Goal: Task Accomplishment & Management: Manage account settings

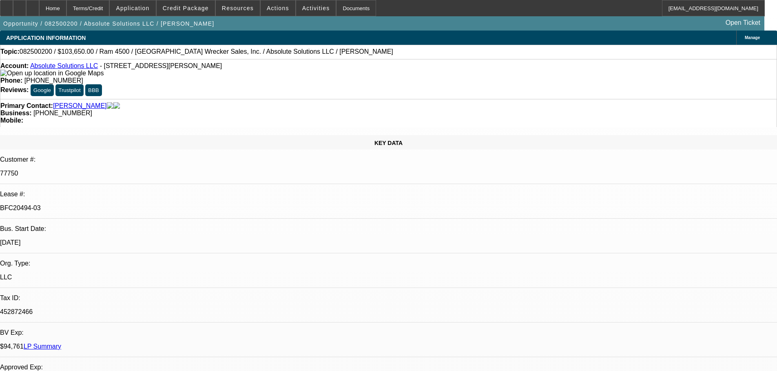
select select "0"
select select "0.1"
select select "0"
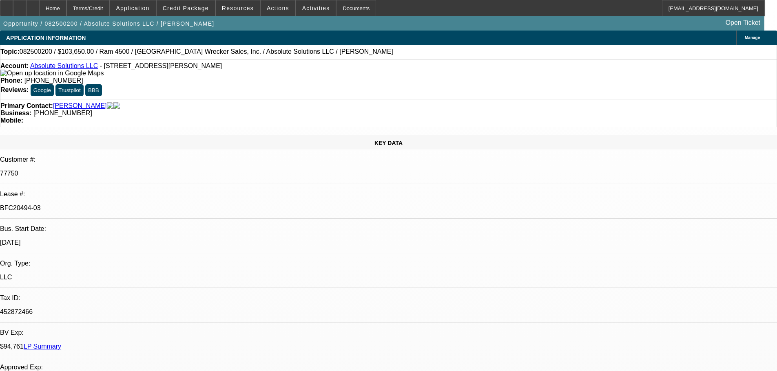
select select "0"
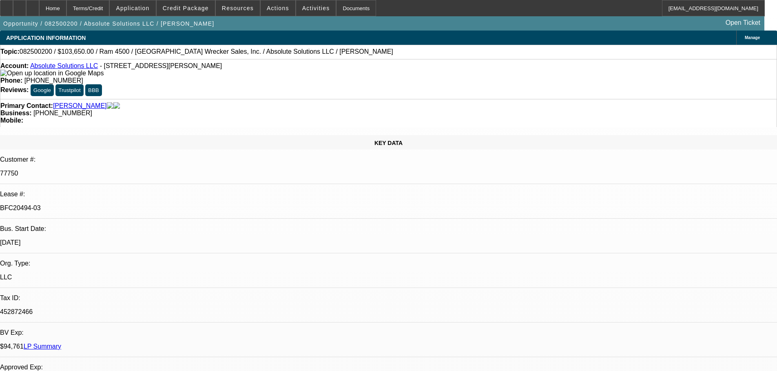
select select "0"
select select "1"
select select "4"
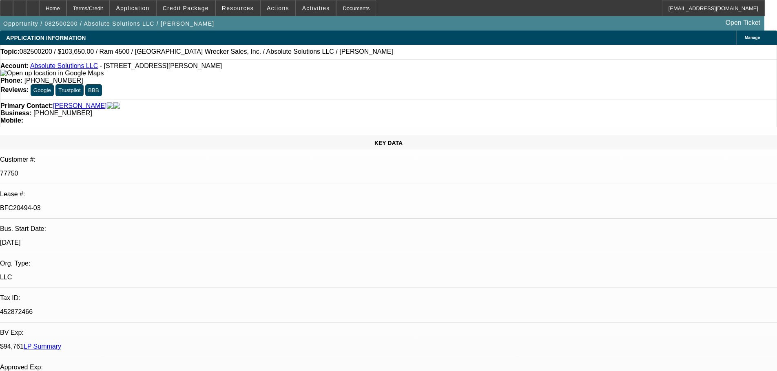
select select "1"
select select "5"
select select "1"
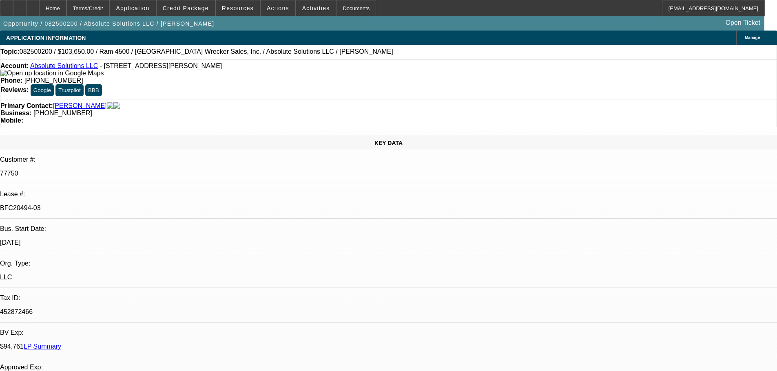
select select "6"
select select "1"
select select "6"
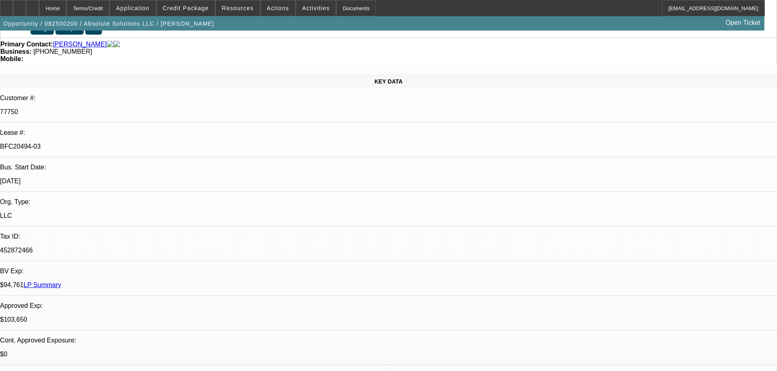
scroll to position [163, 0]
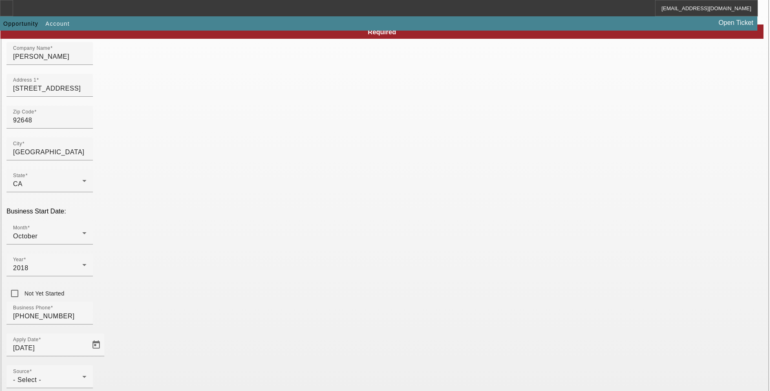
drag, startPoint x: 327, startPoint y: 280, endPoint x: 329, endPoint y: 288, distance: 8.0
click at [86, 365] on div "Source - Select -" at bounding box center [49, 376] width 73 height 23
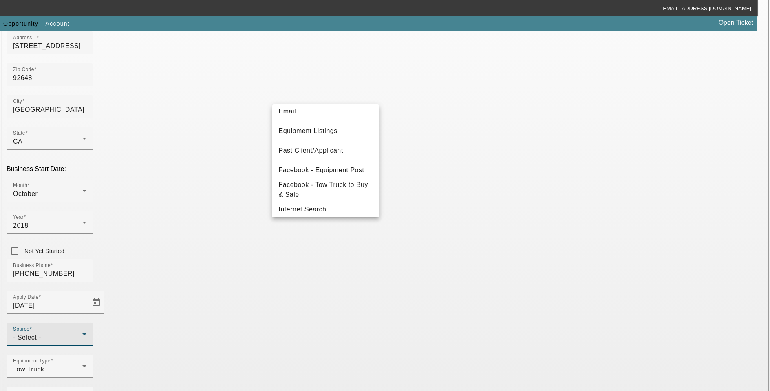
scroll to position [82, 0]
click at [333, 152] on span "Past Client/Applicant" at bounding box center [311, 153] width 64 height 10
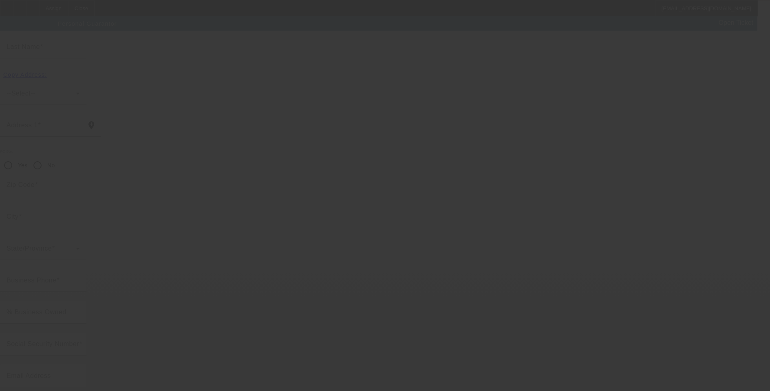
scroll to position [8, 0]
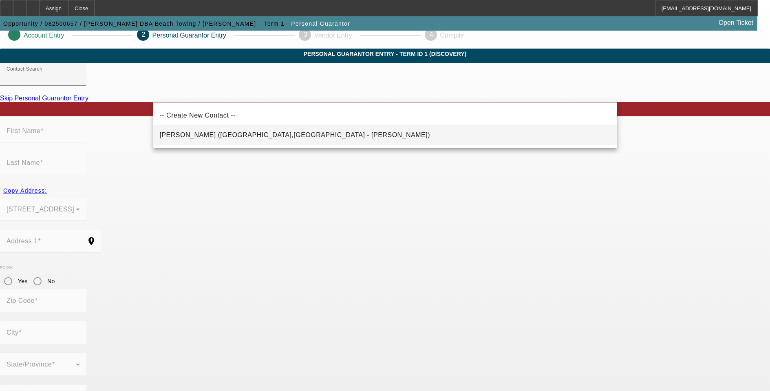
click at [337, 139] on mat-option "Gauna, Daniel (Huntington Beach,CA - Daniel Gauna)" at bounding box center [385, 135] width 464 height 20
type input "Gauna, Daniel (Huntington Beach,CA - Daniel Gauna)"
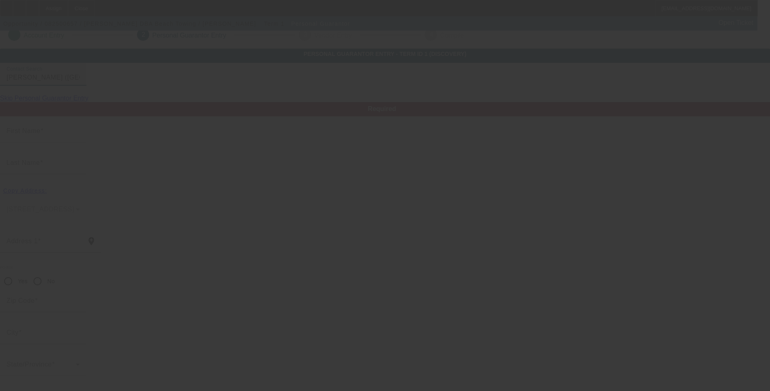
type input "Daniel"
type input "Gauna"
type input "207 1st Street"
radio input "true"
type input "92648"
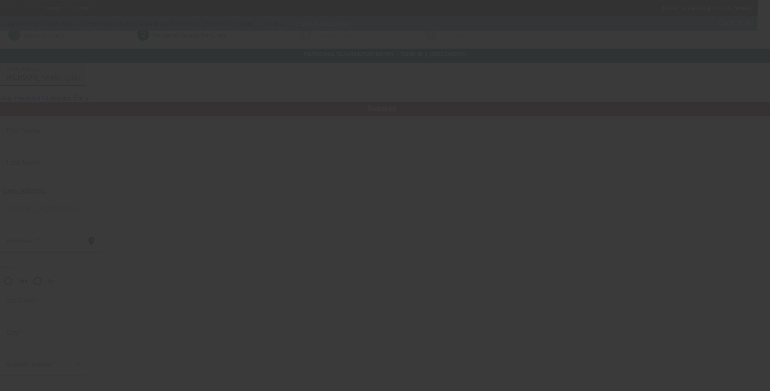
type input "Huntington Beach"
type input "(714) 792-9319"
type input "100"
type input "608-20-1014"
type input "dangauna@gmail.com"
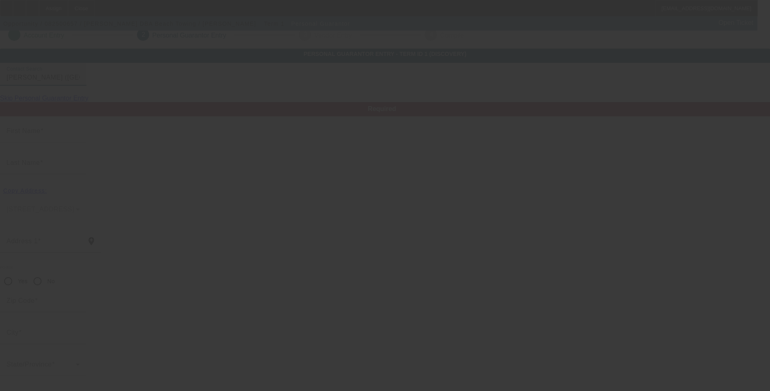
type input "(714) 797-9319"
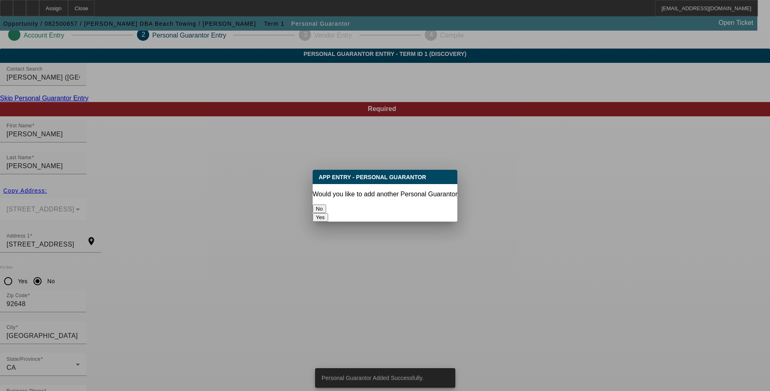
scroll to position [0, 0]
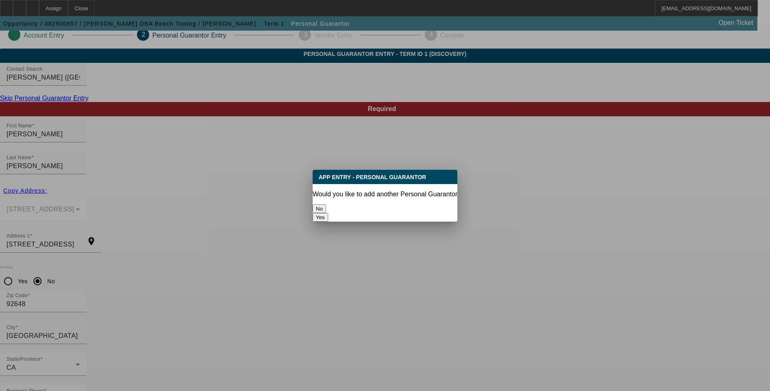
click at [326, 204] on button "No" at bounding box center [319, 208] width 13 height 9
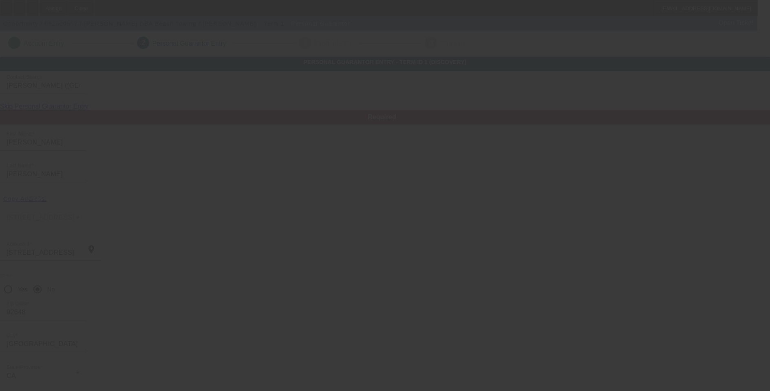
scroll to position [8, 0]
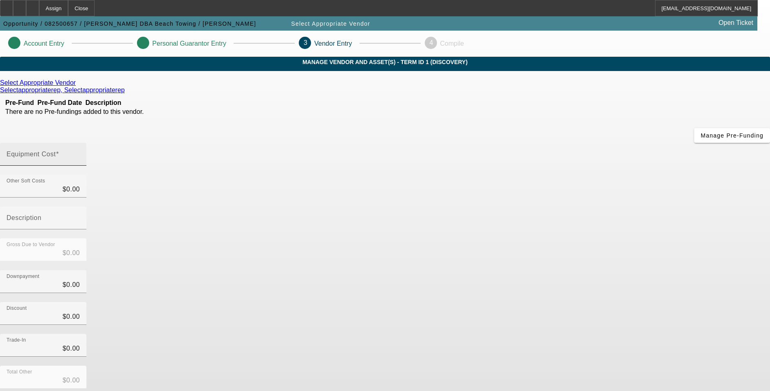
click at [59, 150] on span at bounding box center [57, 153] width 3 height 7
click at [80, 152] on input "Equipment Cost" at bounding box center [43, 157] width 73 height 10
type input "3"
type input "$3.00"
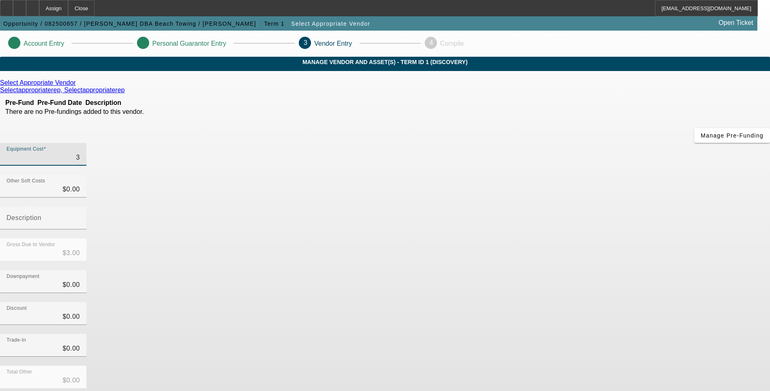
type input "33"
type input "$33.00"
type input "330"
type input "$330.00"
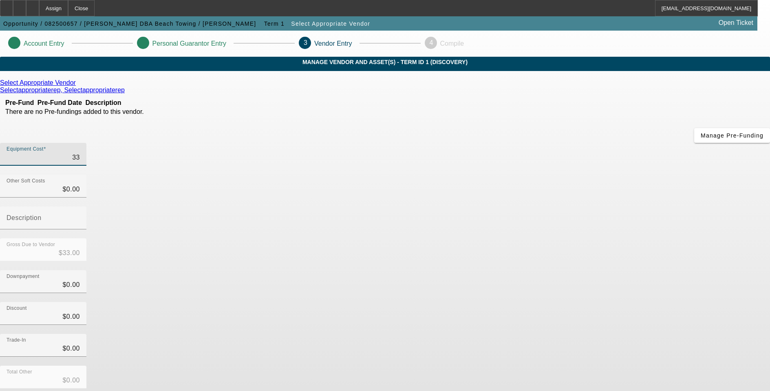
type input "$330.00"
type input "3300"
type input "$3,300.00"
type input "33000"
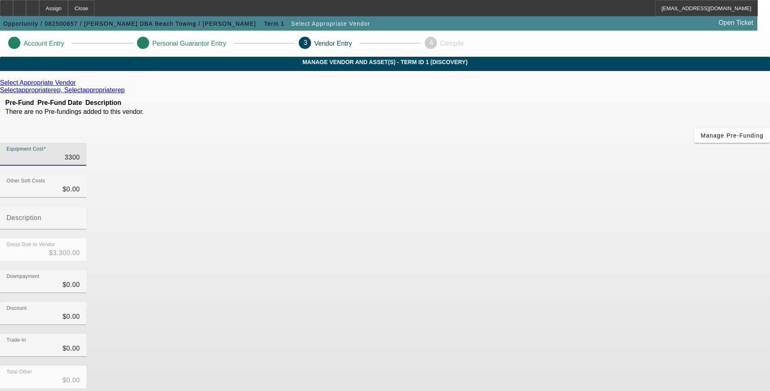
type input "$33,000.00"
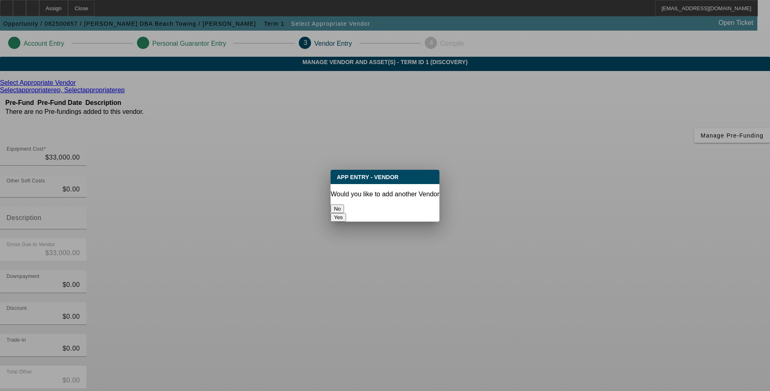
click at [344, 207] on button "No" at bounding box center [337, 208] width 13 height 9
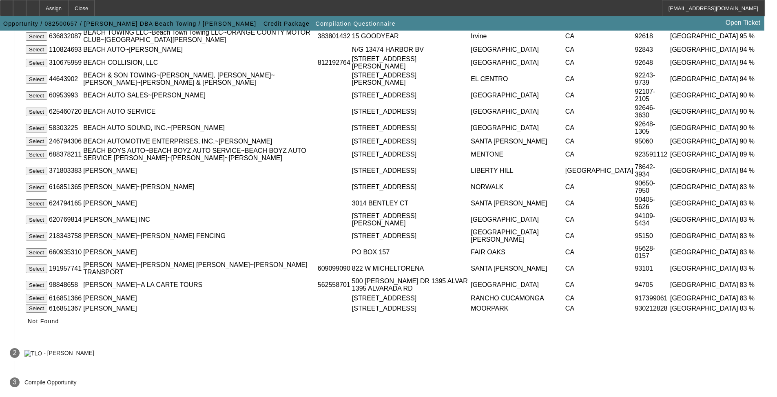
scroll to position [215, 0]
click at [59, 322] on span "Not Found" at bounding box center [43, 321] width 31 height 7
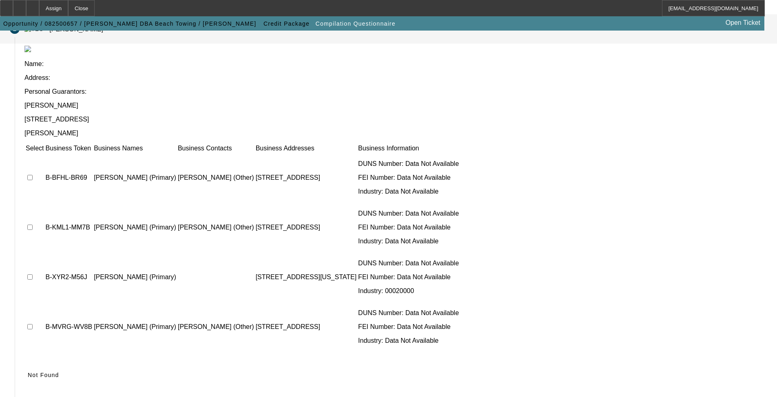
scroll to position [54, 0]
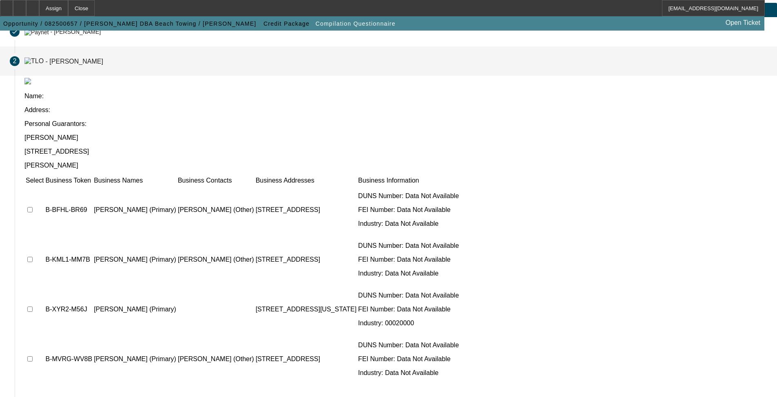
click at [33, 356] on input "checkbox" at bounding box center [29, 358] width 5 height 5
checkbox input "true"
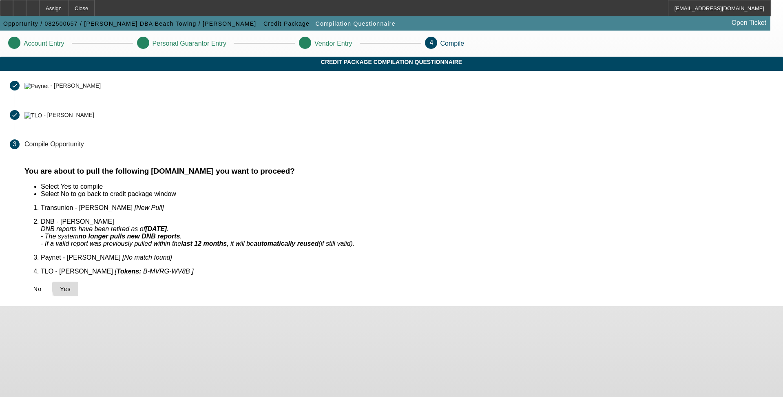
click at [71, 286] on span "Yes" at bounding box center [65, 289] width 11 height 7
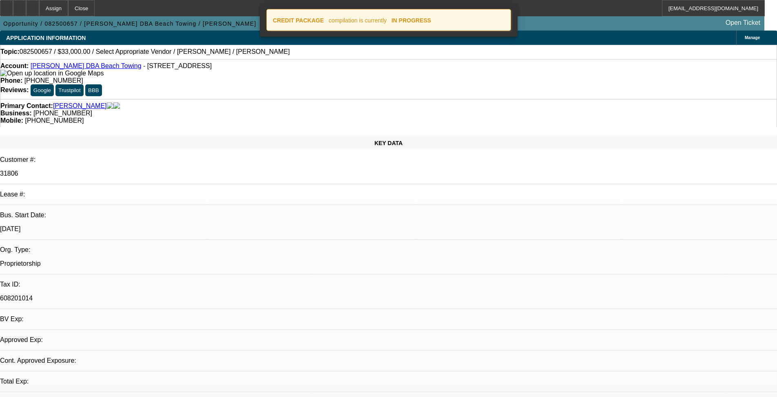
select select "0"
select select "2"
select select "0.1"
select select "4"
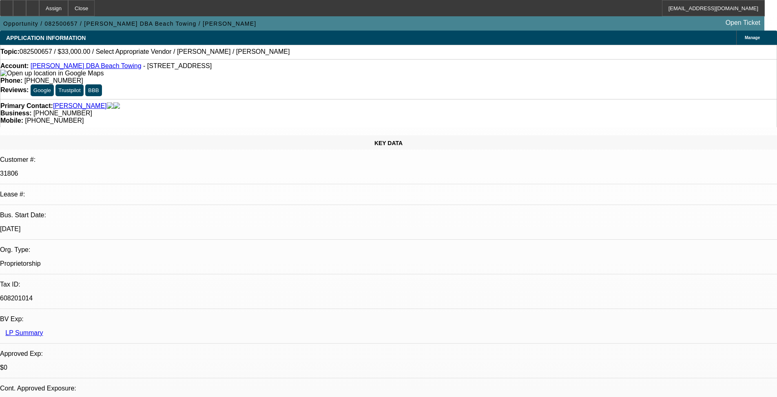
radio input "true"
type textarea "Pretty sure this guy relocated to TN. Need to confirm."
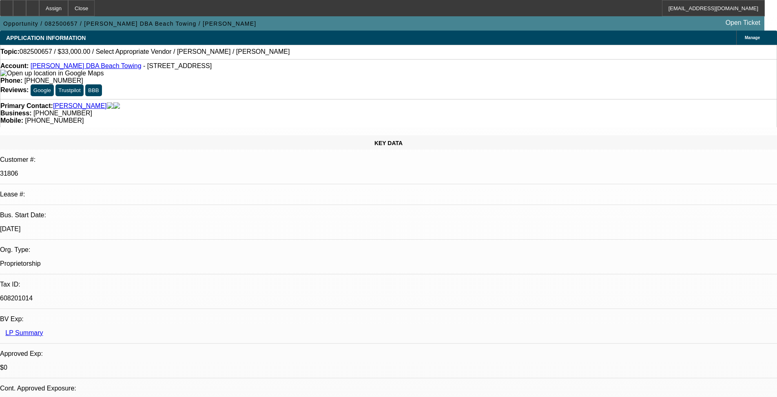
radio input "true"
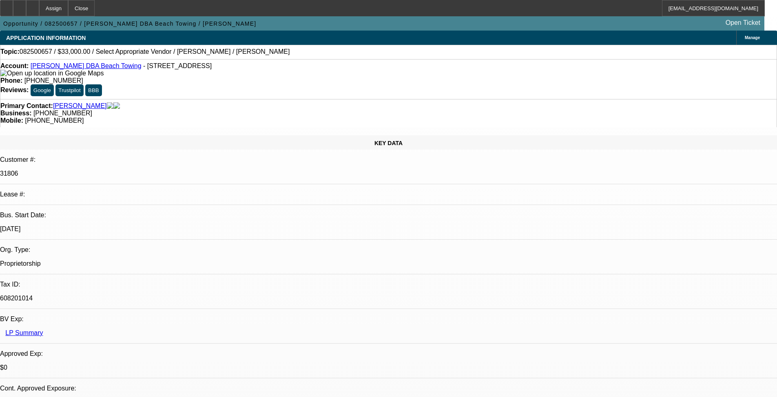
type textarea "8-25: Found a 2016 Ford F-650 with 140K miles for $33K, asking for VIN."
radio input "true"
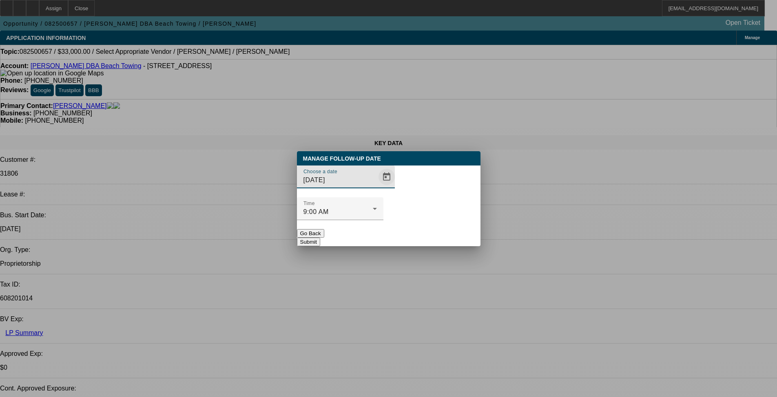
click at [377, 187] on span "Open calendar" at bounding box center [387, 177] width 20 height 20
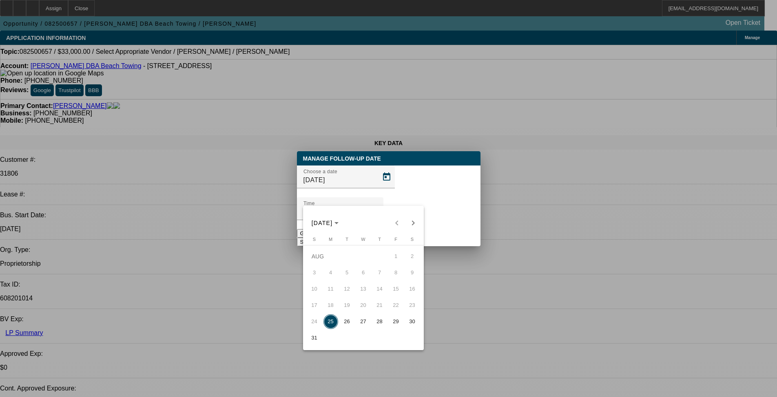
click at [350, 324] on span "26" at bounding box center [347, 321] width 15 height 15
type input "8/26/2025"
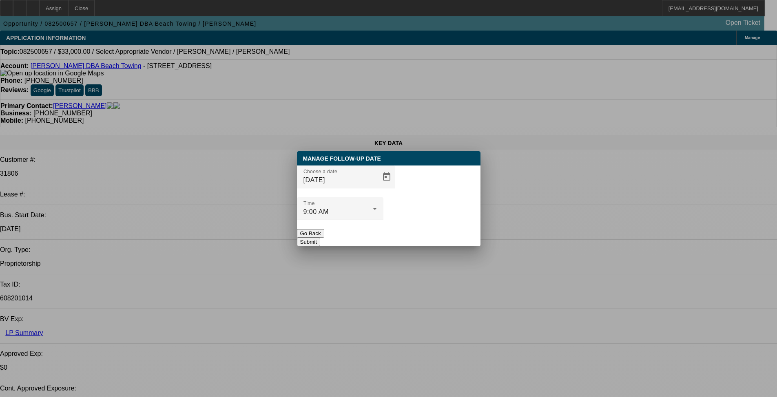
click at [320, 238] on button "Submit" at bounding box center [308, 242] width 23 height 9
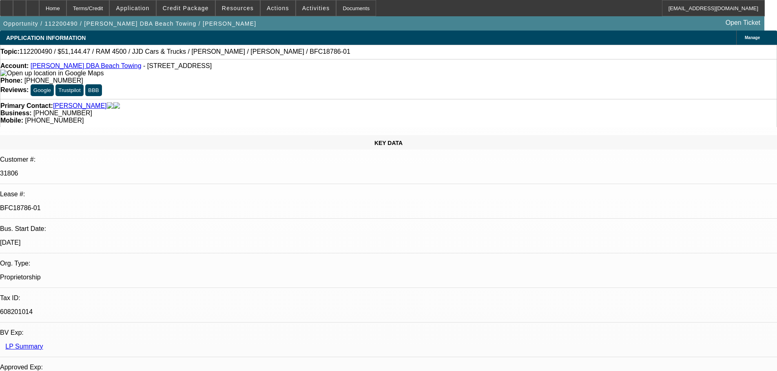
select select "0"
select select "3"
select select "0.1"
select select "4"
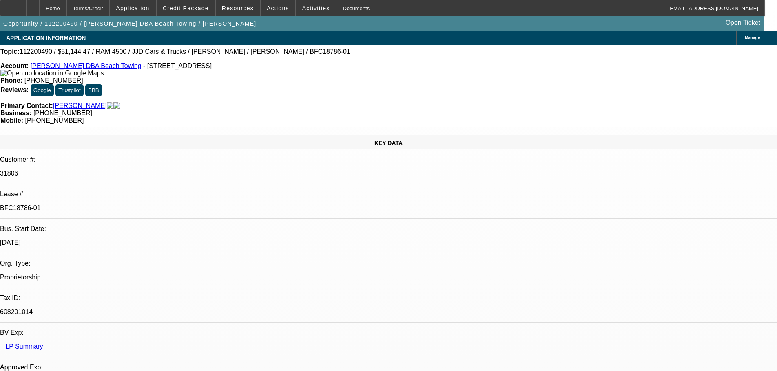
select select "0"
select select "3"
select select "0.1"
select select "4"
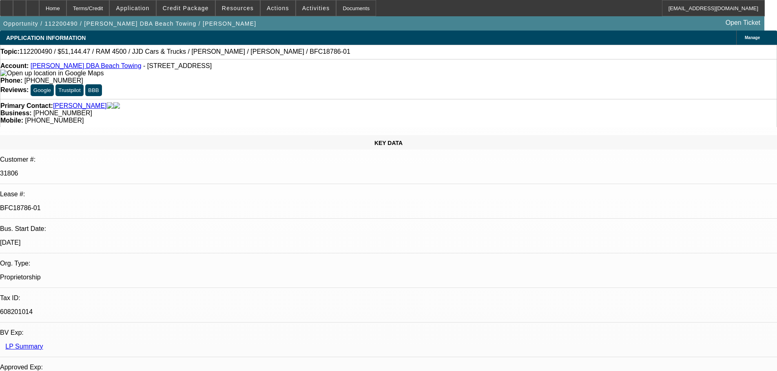
select select "0"
select select "3"
select select "0.1"
select select "4"
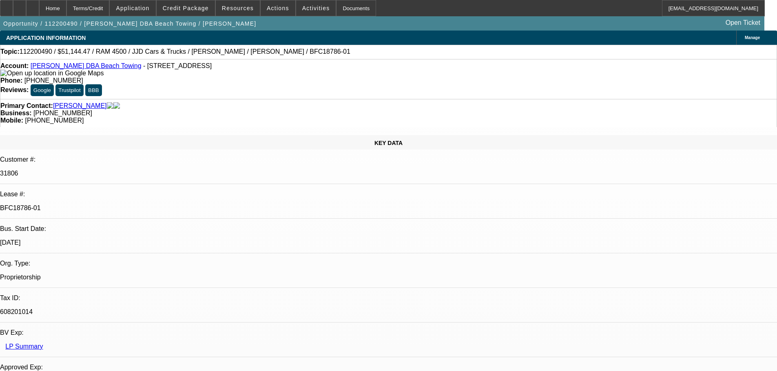
select select "0"
select select "3"
select select "0.1"
select select "4"
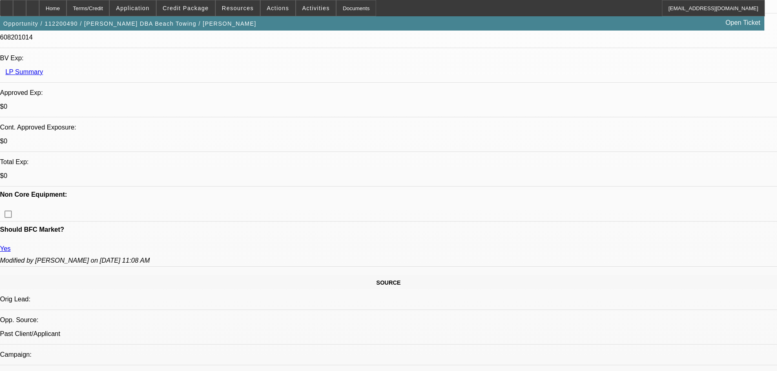
scroll to position [285, 0]
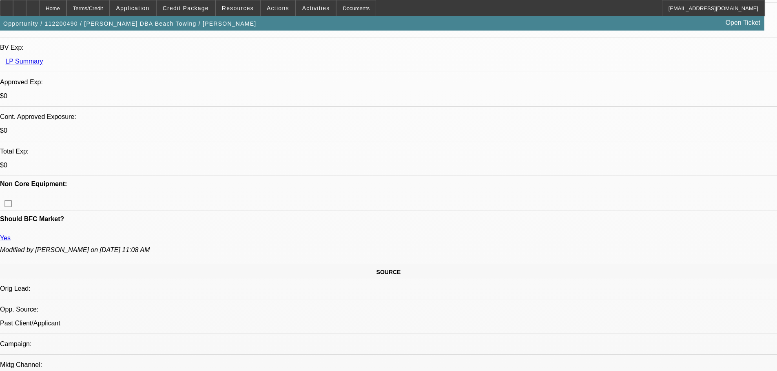
click at [196, 2] on span at bounding box center [186, 8] width 58 height 20
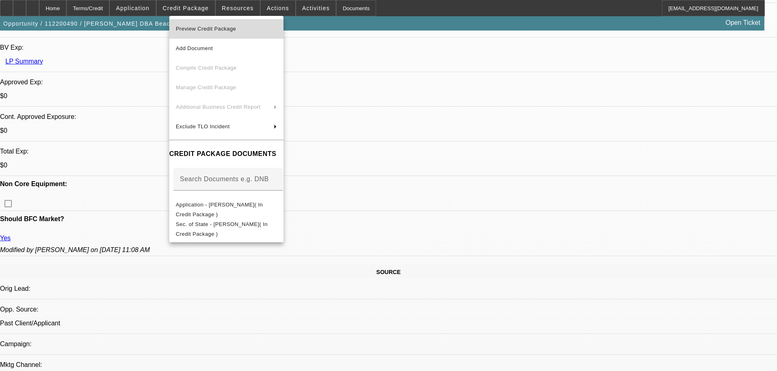
click at [228, 30] on span "Preview Credit Package" at bounding box center [206, 29] width 60 height 6
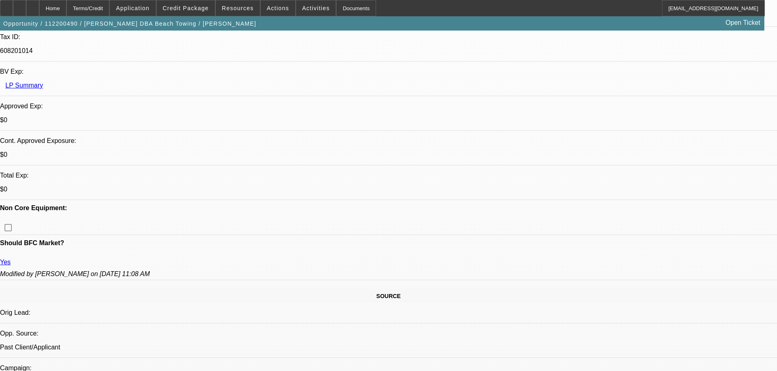
scroll to position [326, 0]
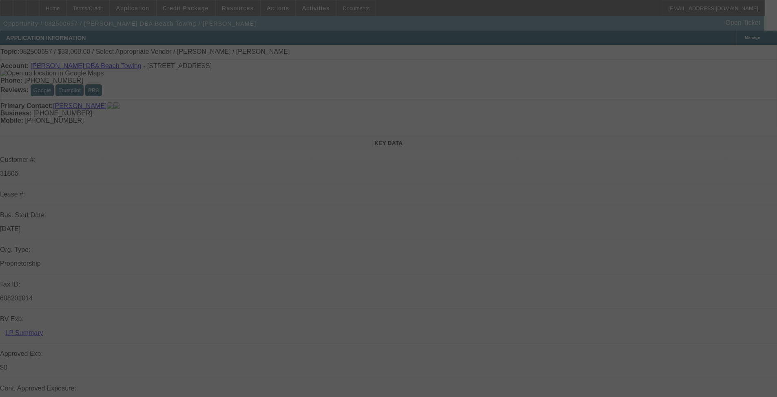
select select "0"
select select "2"
select select "0.1"
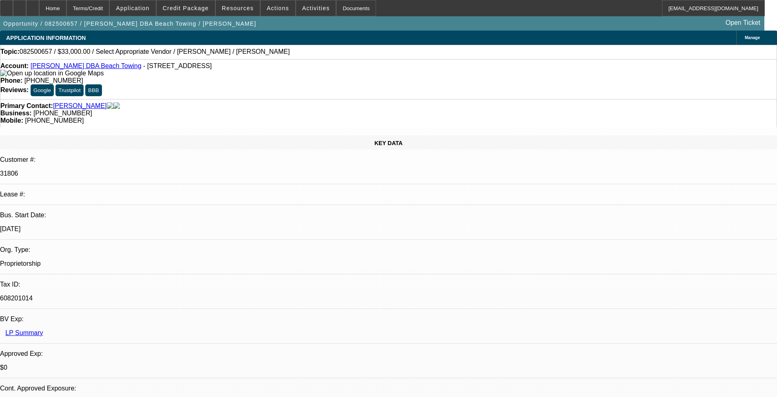
select select "1"
select select "2"
select select "4"
radio input "true"
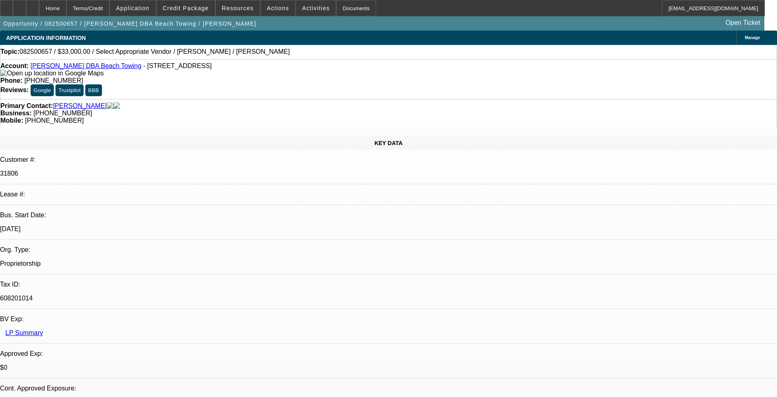
paste textarea "https://www.facebook.com/marketplace/item/747202921041883/?mibextid=wwXIfr&rdid…"
type textarea "https://www.facebook.com/marketplace/item/747202921041883/?mibextid=wwXIfr&rdid…"
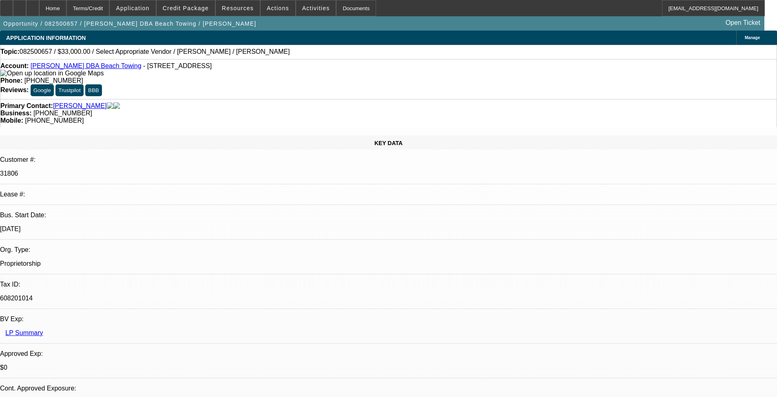
radio input "true"
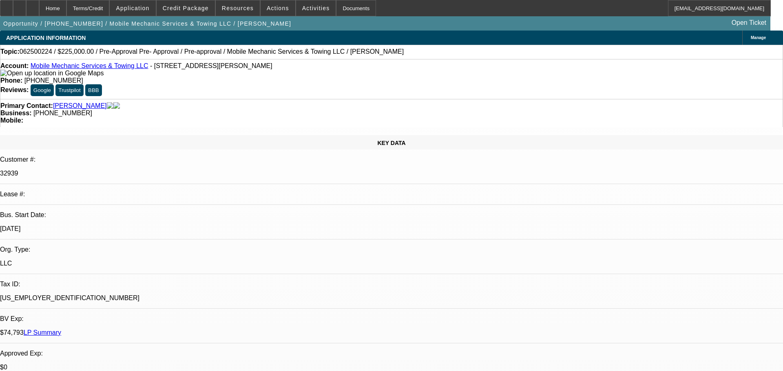
select select "0"
select select "0.1"
select select "4"
select select "0"
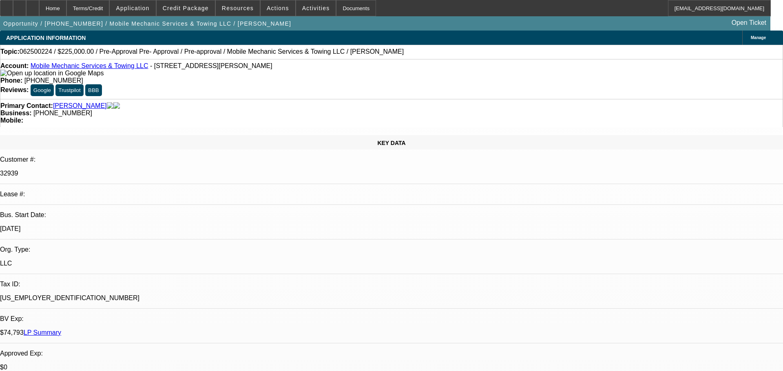
select select "0"
select select "0.1"
select select "4"
select select "0"
select select "2"
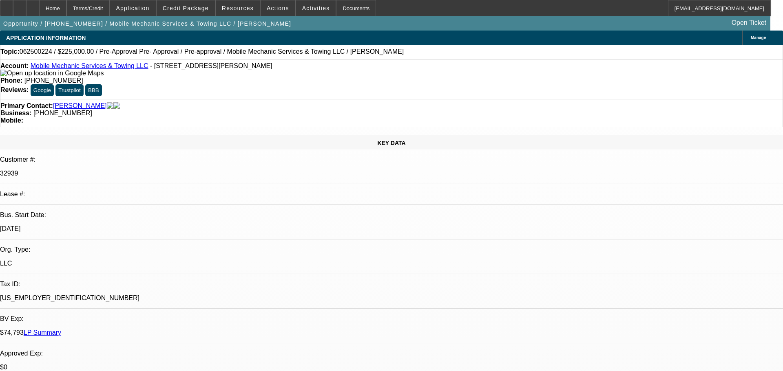
select select "2"
select select "0.1"
select select "4"
select select "0"
select select "2"
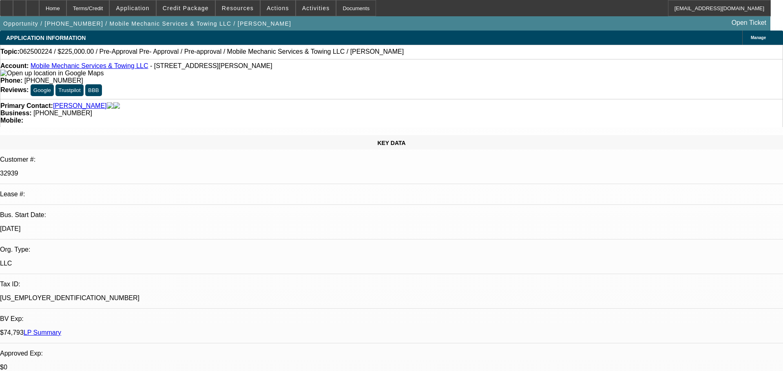
select select "2"
select select "0.1"
select select "4"
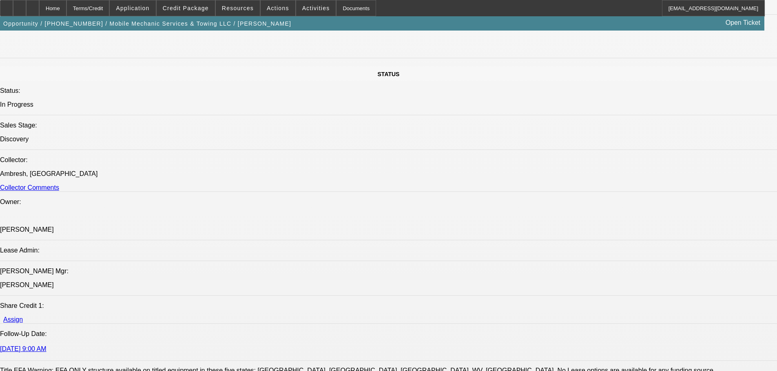
scroll to position [1060, 0]
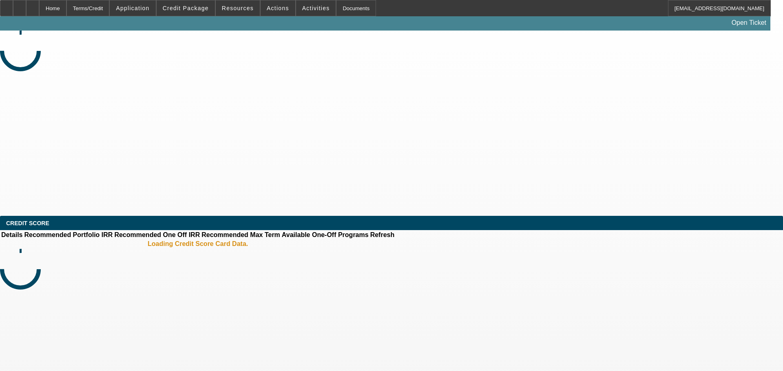
select select "0"
select select "2"
select select "0.1"
select select "4"
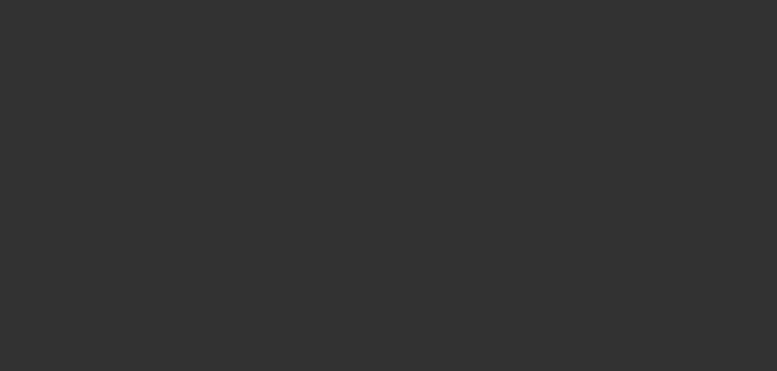
select select "0"
select select "2"
select select "0.1"
select select "4"
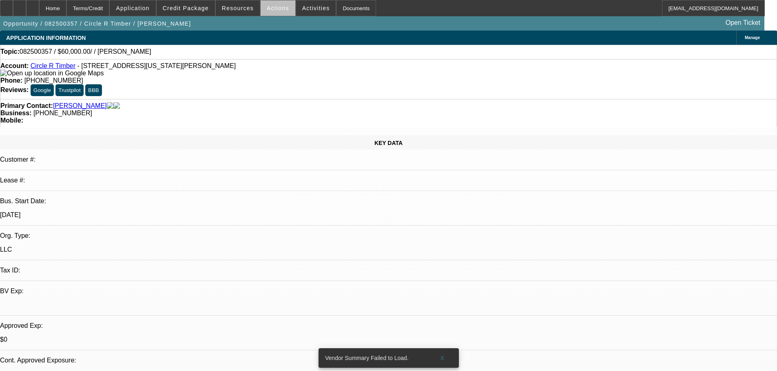
click at [278, 11] on span "Actions" at bounding box center [278, 8] width 22 height 7
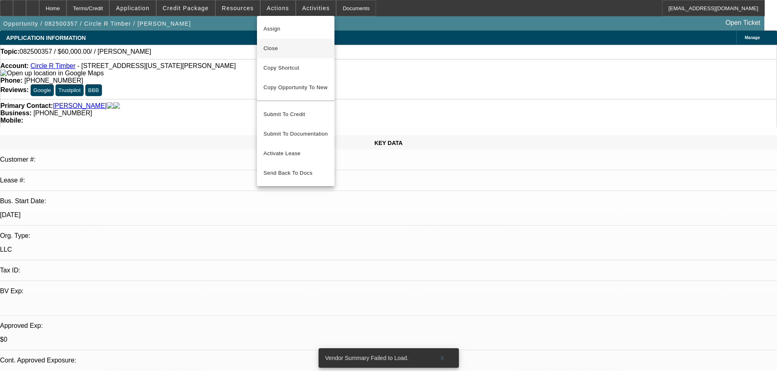
click at [294, 48] on span "Close" at bounding box center [295, 49] width 64 height 10
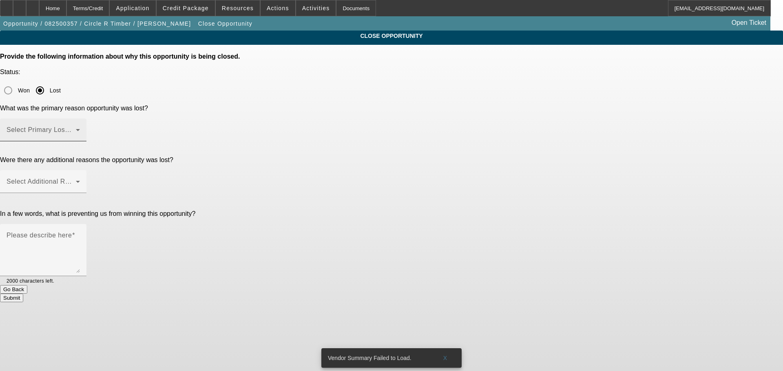
click at [93, 126] on mat-label "Select Primary Lost Reason" at bounding box center [50, 129] width 86 height 7
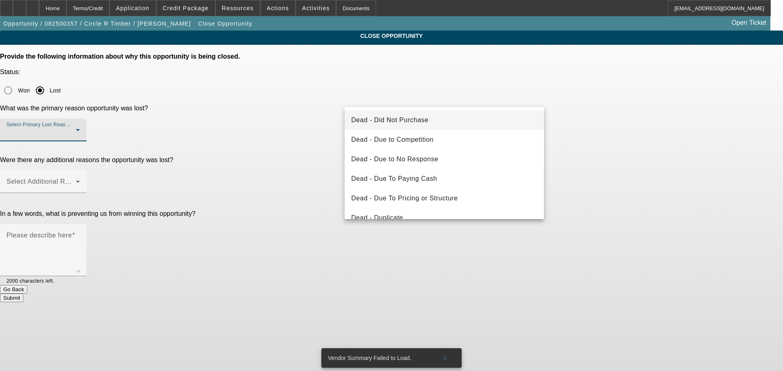
click at [428, 123] on span "Dead - Did Not Purchase" at bounding box center [389, 120] width 77 height 10
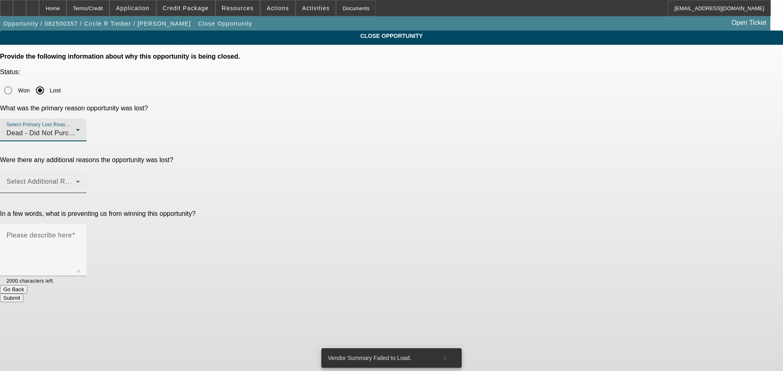
click at [87, 178] on mat-label "Select Additional Reasons" at bounding box center [47, 181] width 81 height 7
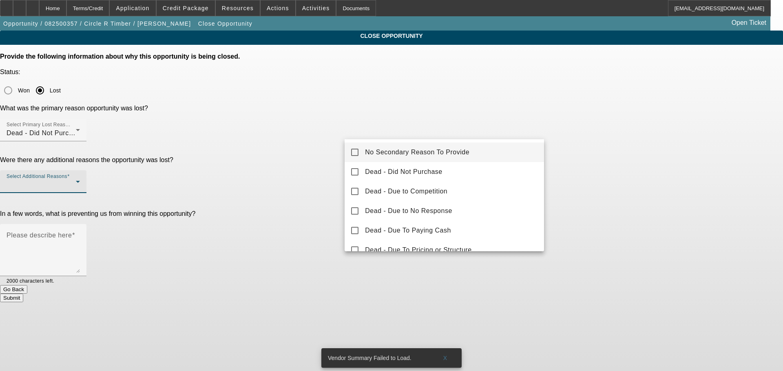
click at [422, 161] on mat-option "No Secondary Reason To Provide" at bounding box center [443, 153] width 199 height 20
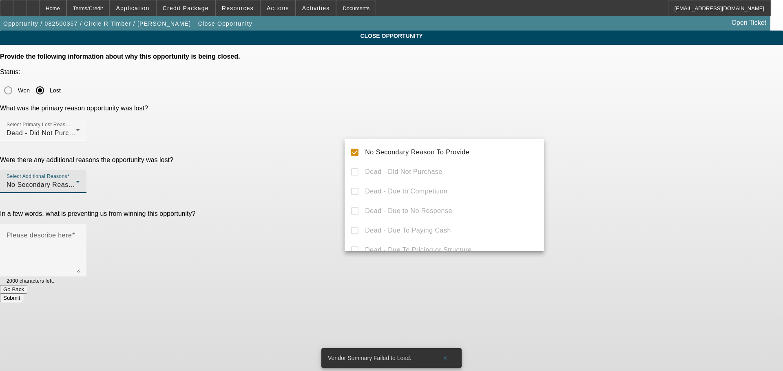
click at [619, 167] on div at bounding box center [391, 185] width 783 height 371
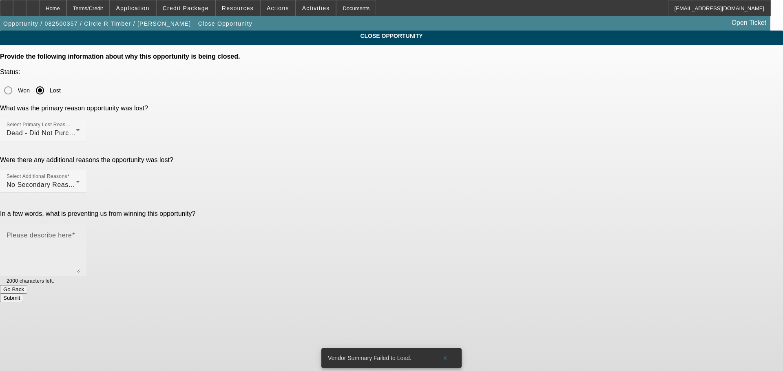
click at [80, 234] on textarea "Please describe here" at bounding box center [43, 253] width 73 height 39
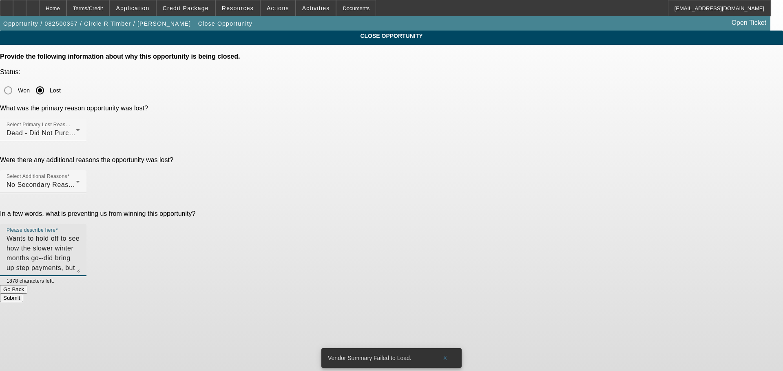
type textarea "Wants to hold off to see how the slower winter months go--did bring up step pay…"
click at [23, 294] on button "Submit" at bounding box center [11, 298] width 23 height 9
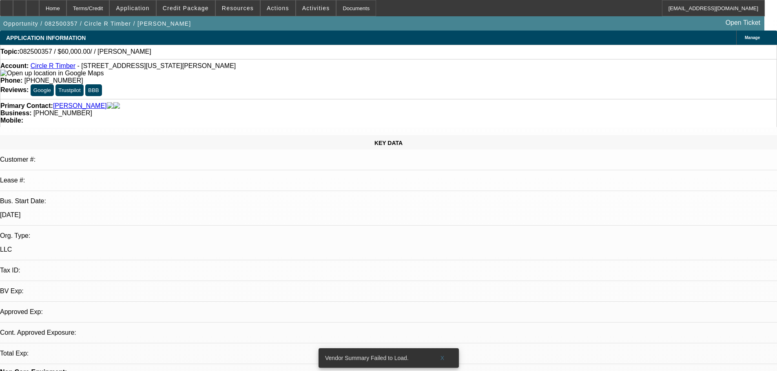
select select "0"
select select "2"
select select "0.1"
select select "4"
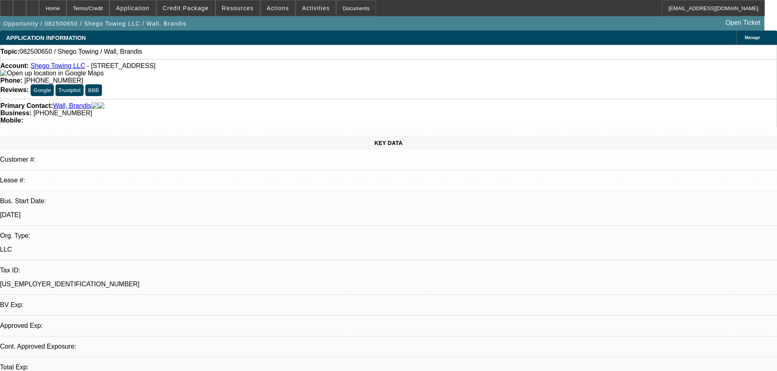
select select "0"
select select "2"
select select "0.1"
select select "4"
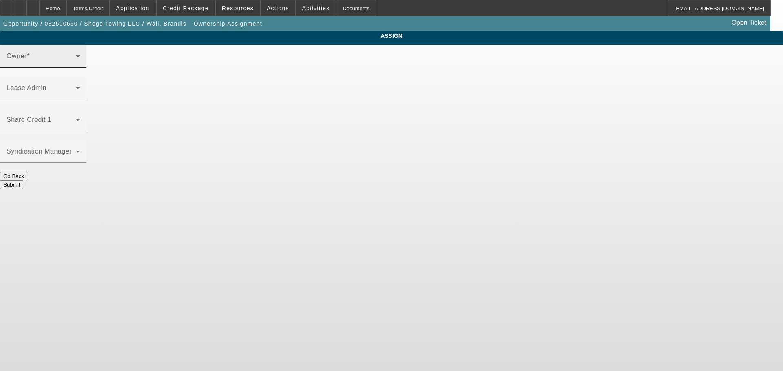
click at [76, 64] on span at bounding box center [41, 60] width 69 height 10
click at [80, 63] on mat-select at bounding box center [43, 60] width 73 height 10
click at [76, 64] on span at bounding box center [41, 60] width 69 height 10
click at [307, 178] on body "Home Terms/Credit Application Credit Package Resources Actions Activities Docum…" at bounding box center [391, 185] width 783 height 371
click at [80, 60] on div "Owner" at bounding box center [43, 56] width 73 height 23
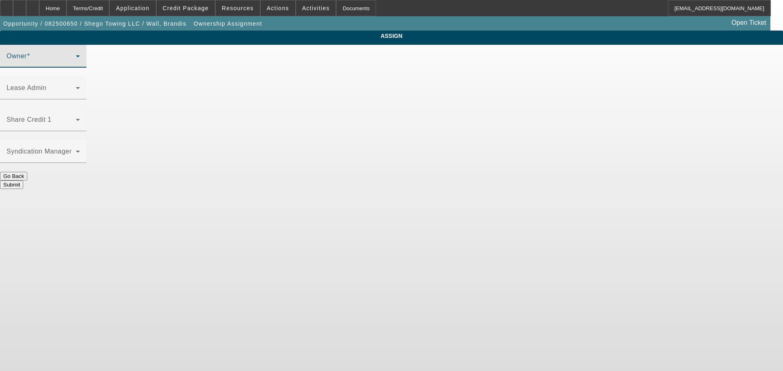
click at [76, 64] on span at bounding box center [41, 60] width 69 height 10
click at [66, 13] on div "Home" at bounding box center [52, 8] width 27 height 16
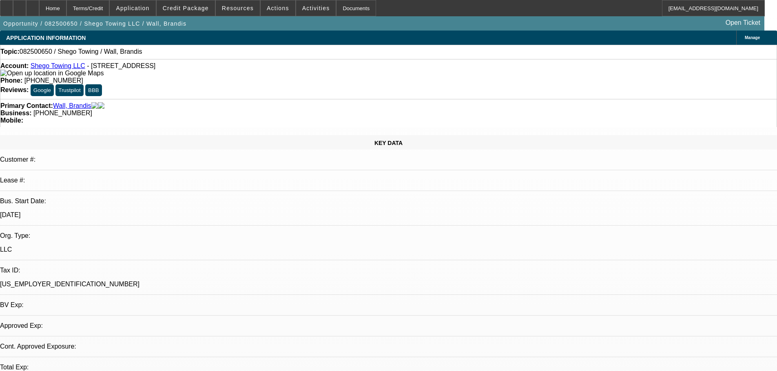
select select "0"
select select "2"
select select "0.1"
select select "4"
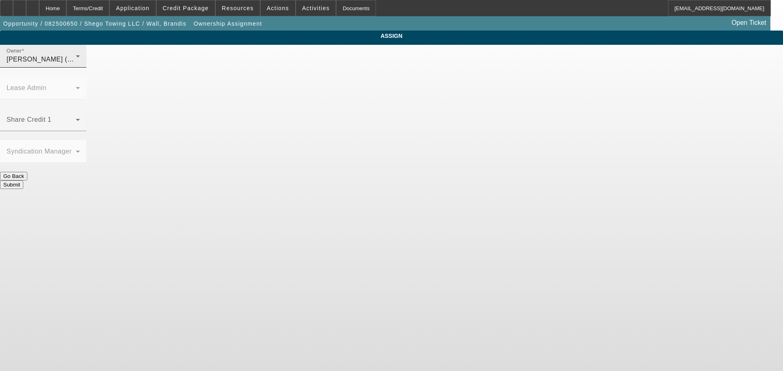
click at [76, 64] on div "Nubie, Daniel (Lvl 5)" at bounding box center [41, 60] width 69 height 10
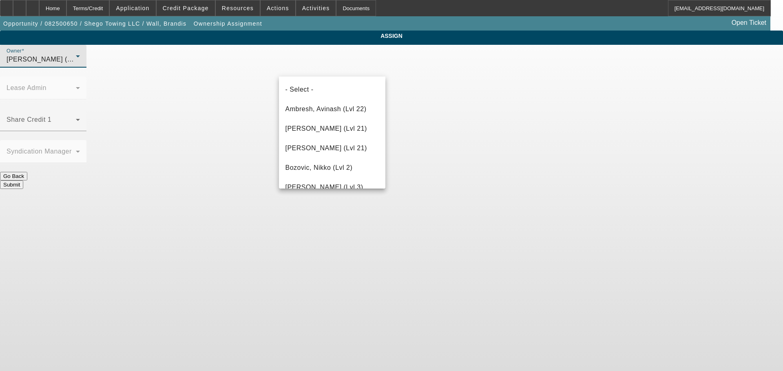
scroll to position [693, 0]
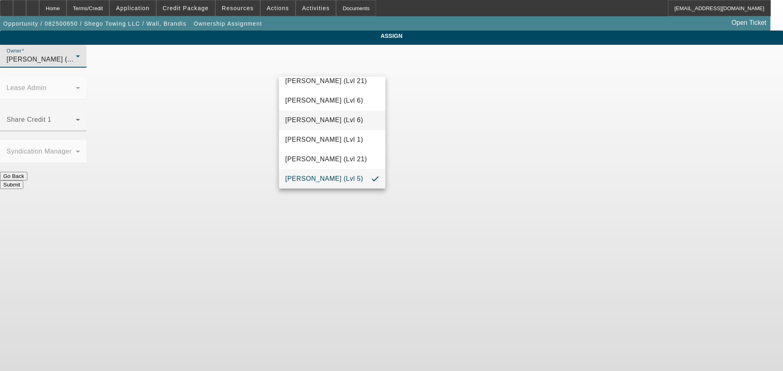
click at [329, 126] on mat-option "Martell, Heath (Lvl 6)" at bounding box center [332, 120] width 107 height 20
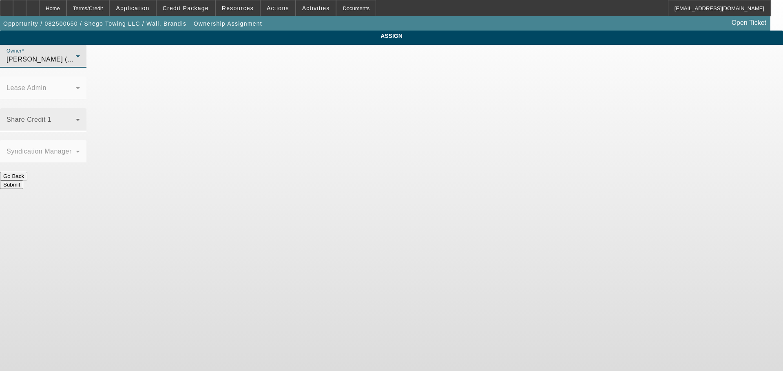
click at [76, 118] on span at bounding box center [41, 123] width 69 height 10
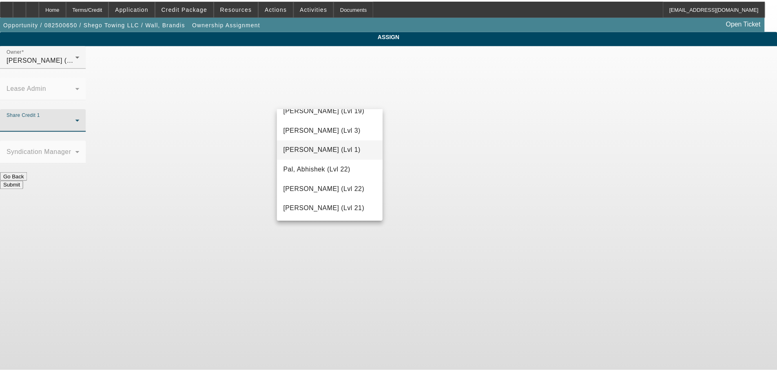
scroll to position [734, 0]
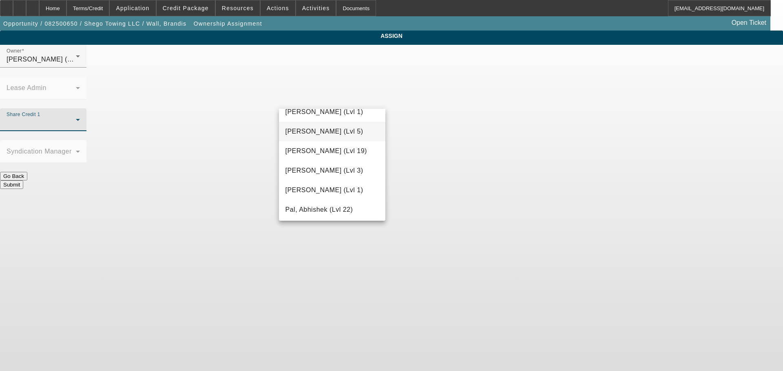
click at [324, 127] on span "Nubie, Daniel (Lvl 5)" at bounding box center [324, 132] width 78 height 10
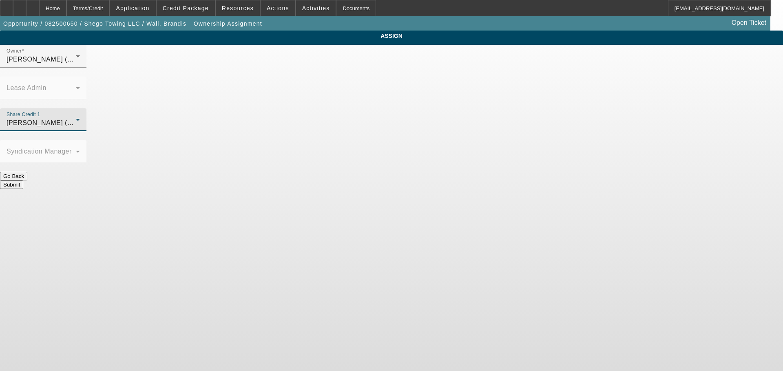
click at [23, 181] on button "Submit" at bounding box center [11, 185] width 23 height 9
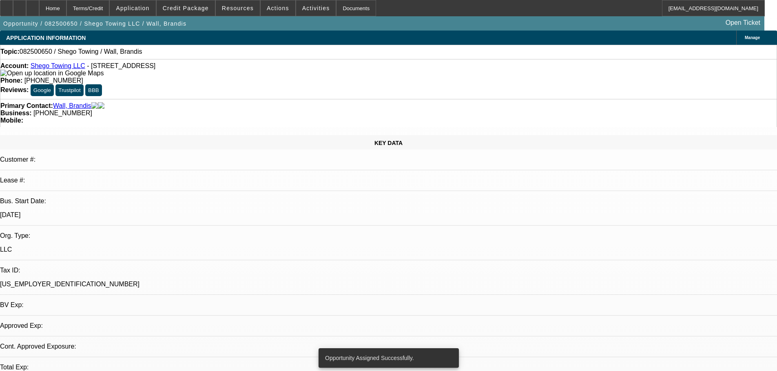
select select "0"
select select "2"
select select "0.1"
select select "4"
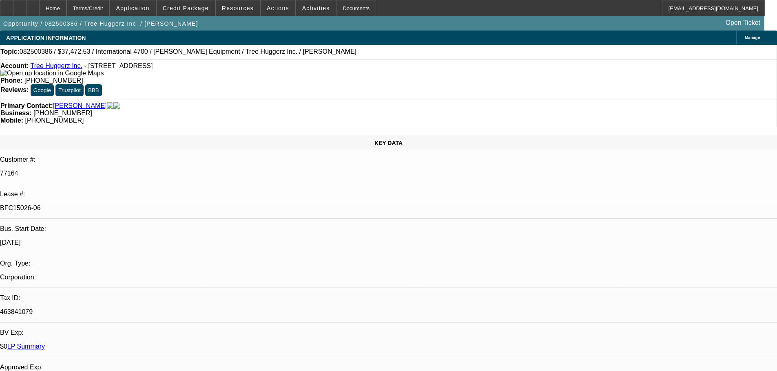
select select "0"
select select "6"
select select "0"
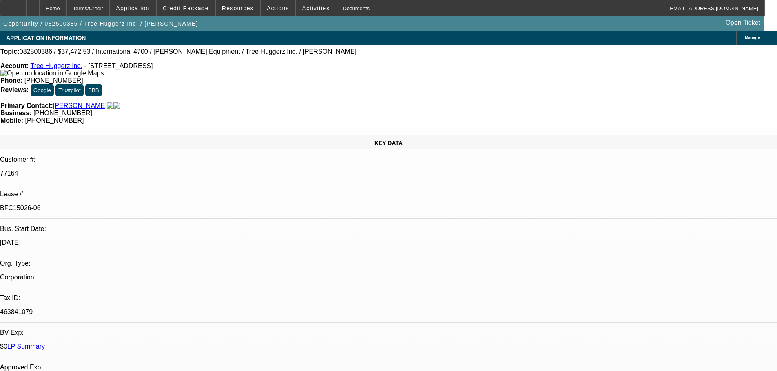
select select "0"
select select "6"
select select "0"
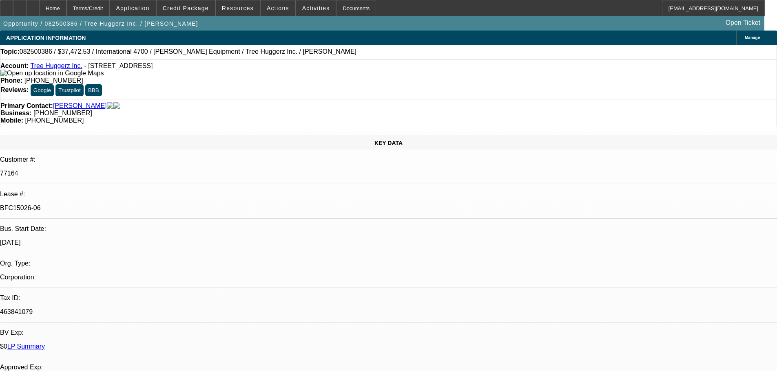
select select "0"
select select "6"
select select "0"
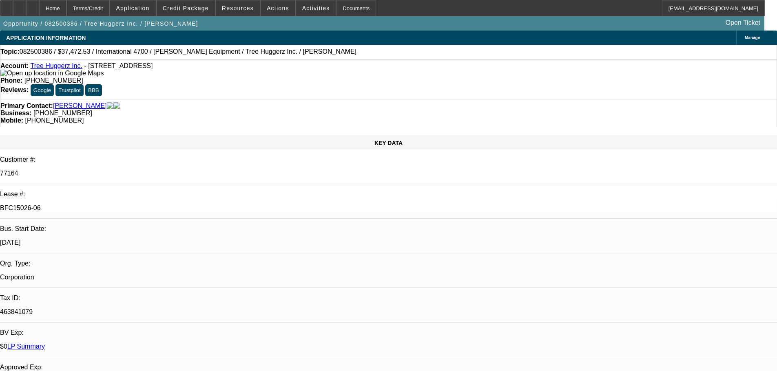
select select "6"
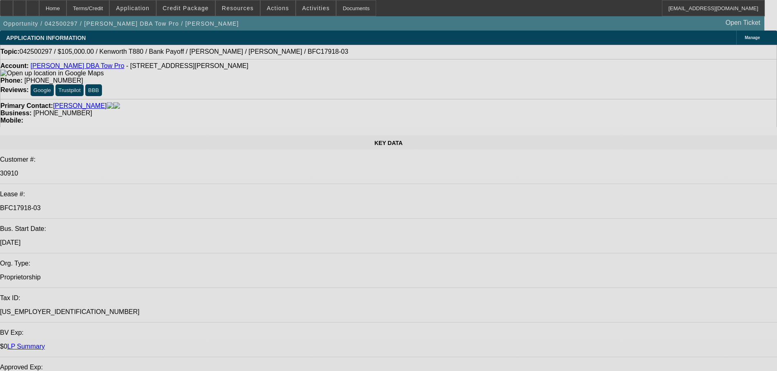
select select "0"
select select "6"
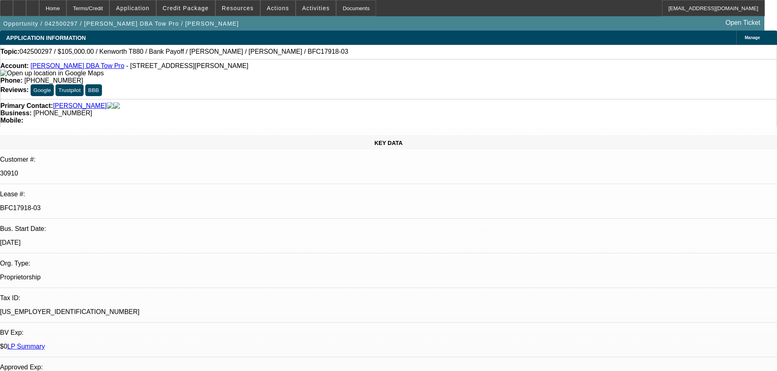
select select "0"
select select "6"
select select "0"
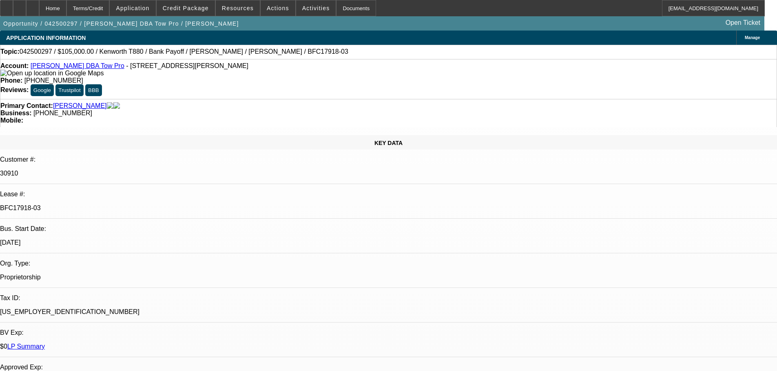
select select "0"
select select "6"
select select "0"
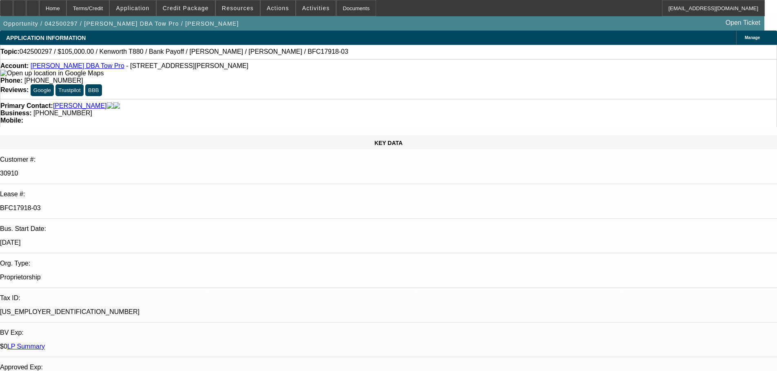
select select "0"
select select "6"
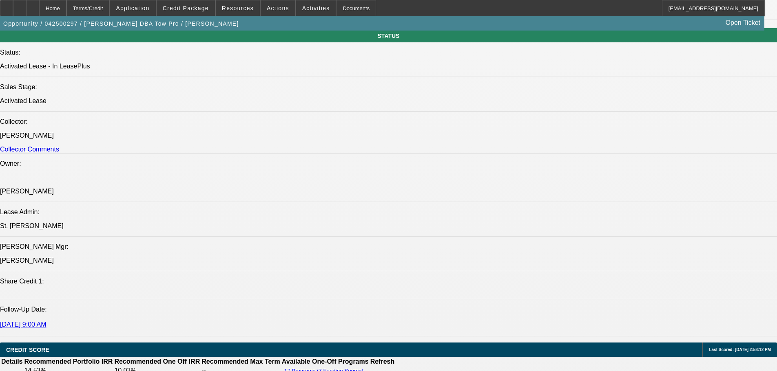
scroll to position [1182, 0]
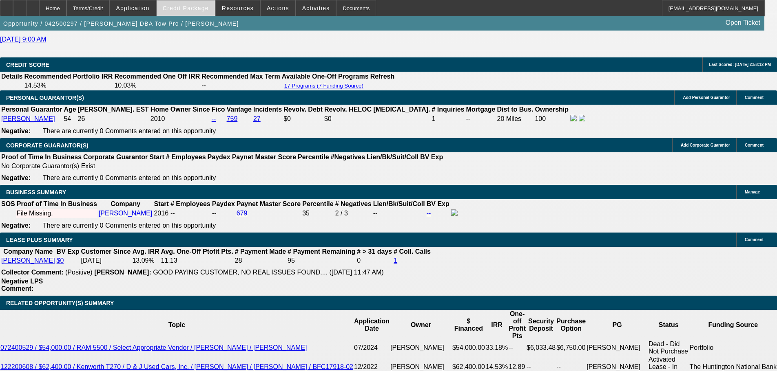
click at [183, 5] on span "Credit Package" at bounding box center [186, 8] width 46 height 7
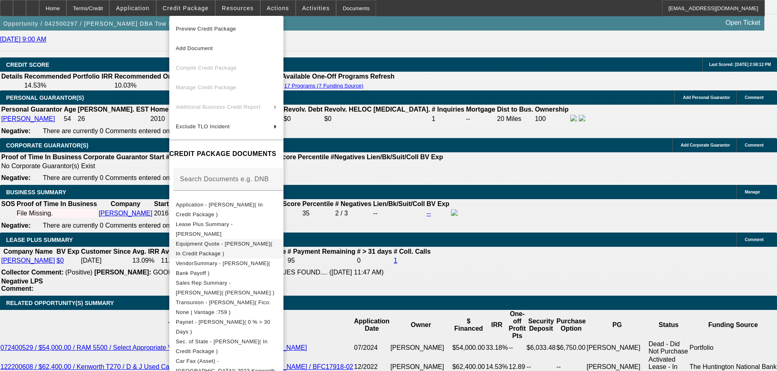
click at [283, 252] on button "Equipment Quote - [PERSON_NAME]( In Credit Package )" at bounding box center [226, 249] width 114 height 20
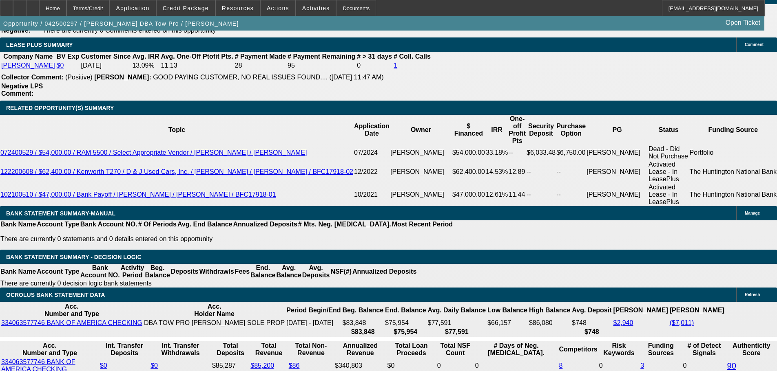
scroll to position [1305, 0]
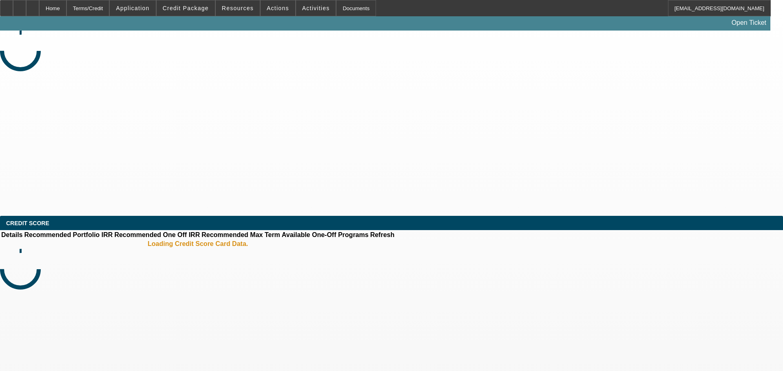
select select "0"
select select "2"
select select "0.1"
select select "4"
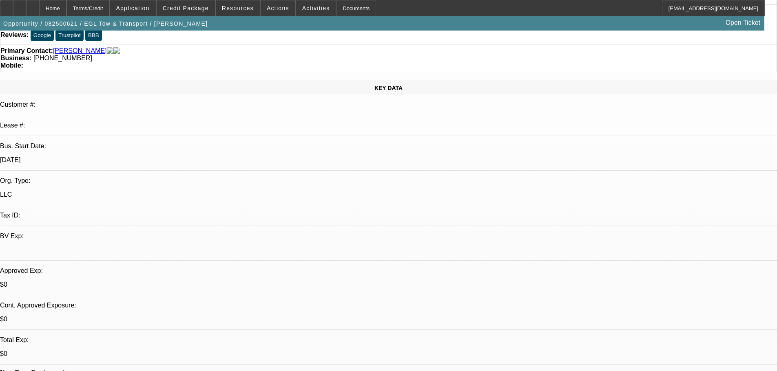
scroll to position [82, 0]
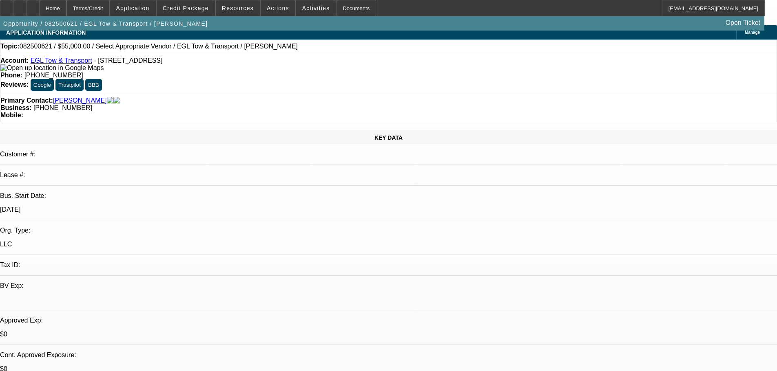
scroll to position [41, 0]
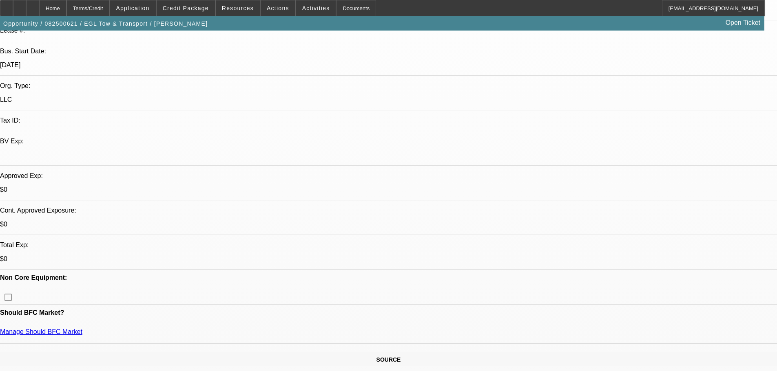
scroll to position [0, 0]
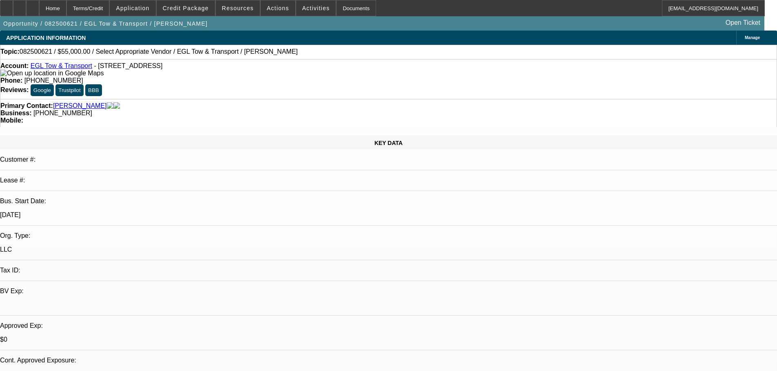
click at [191, 7] on span "Credit Package" at bounding box center [186, 8] width 46 height 7
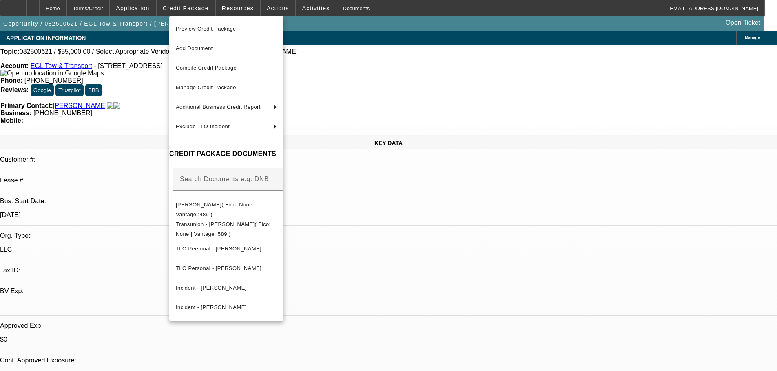
click at [435, 235] on div at bounding box center [388, 185] width 777 height 371
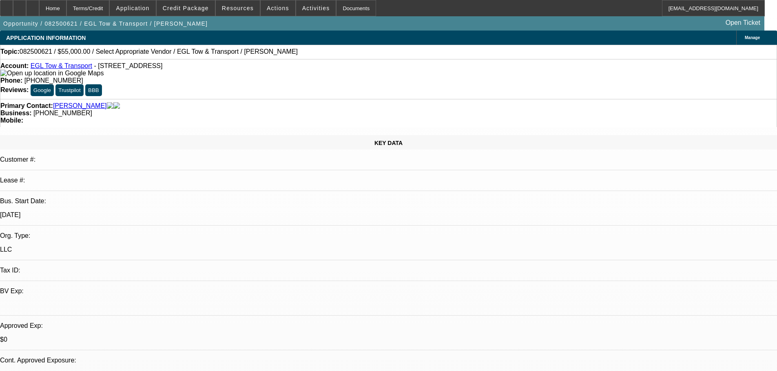
scroll to position [122, 0]
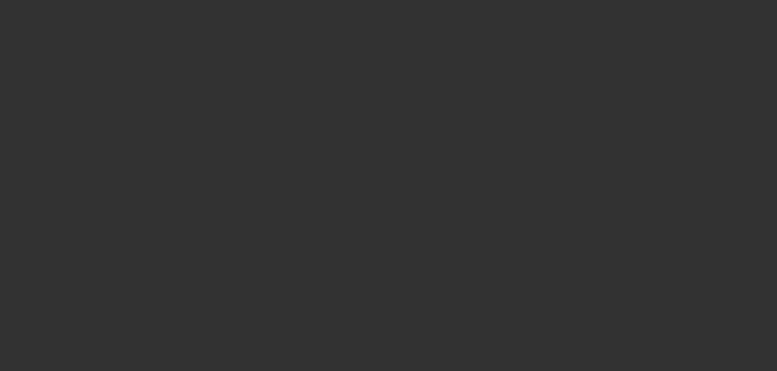
scroll to position [0, 0]
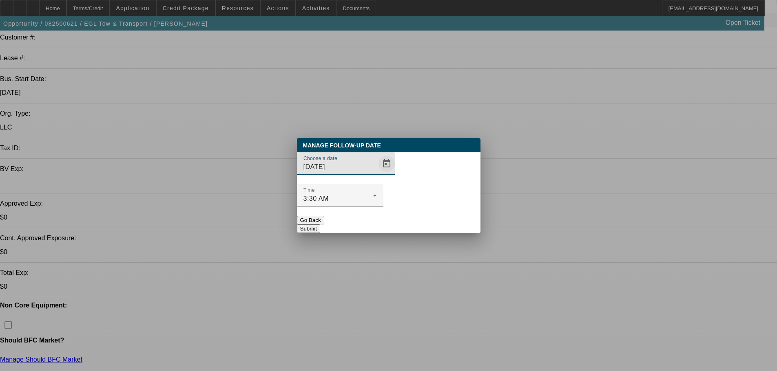
click at [377, 174] on span "Open calendar" at bounding box center [387, 164] width 20 height 20
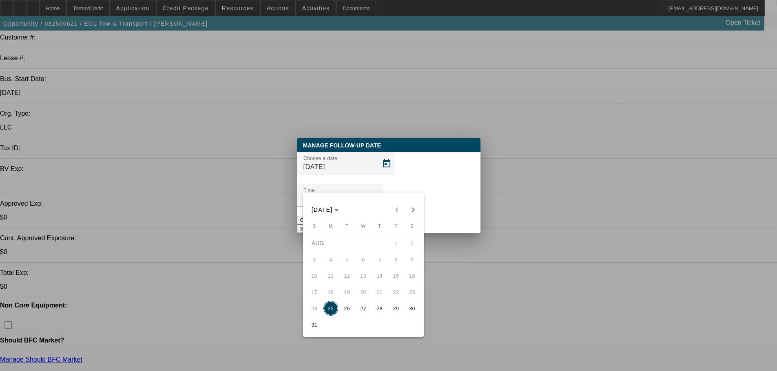
click at [367, 309] on span "27" at bounding box center [363, 308] width 15 height 15
type input "8/27/2025"
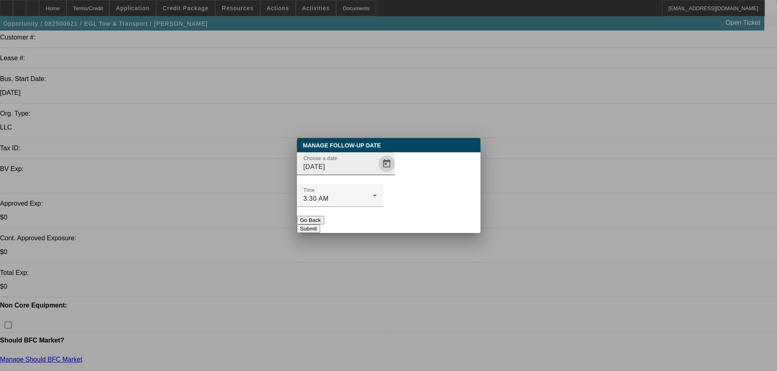
click at [377, 174] on span "Open calendar" at bounding box center [387, 164] width 20 height 20
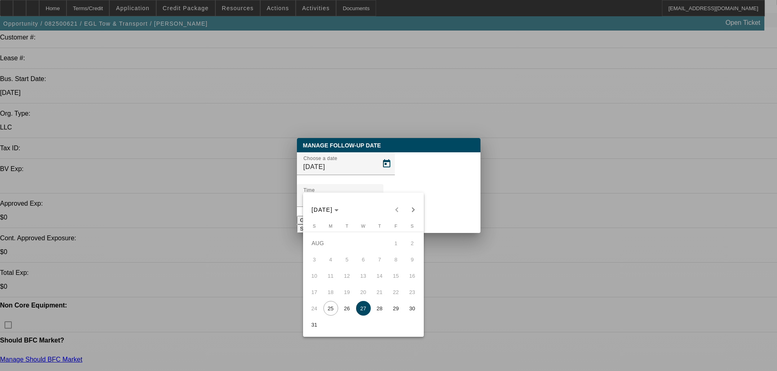
click at [364, 99] on div at bounding box center [388, 185] width 777 height 371
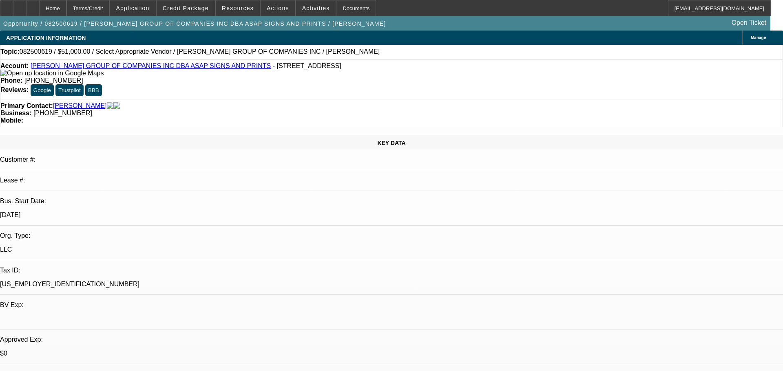
select select "0"
select select "2"
select select "0.1"
select select "4"
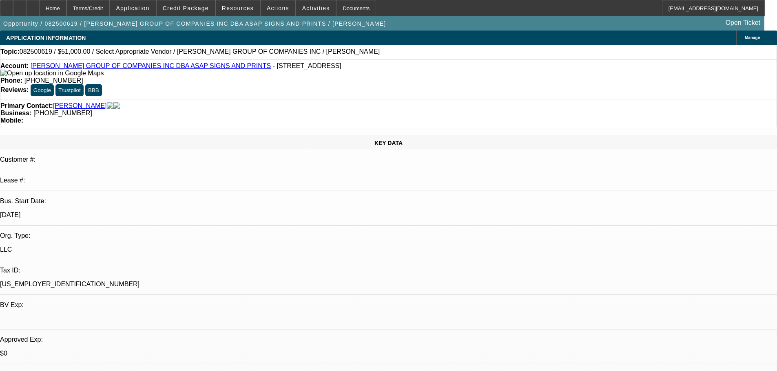
radio input "true"
type textarea "8-25: Mighta lost him but we will see"
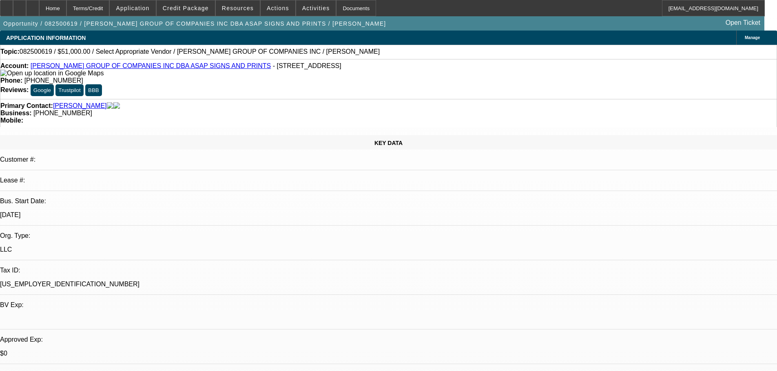
radio input "true"
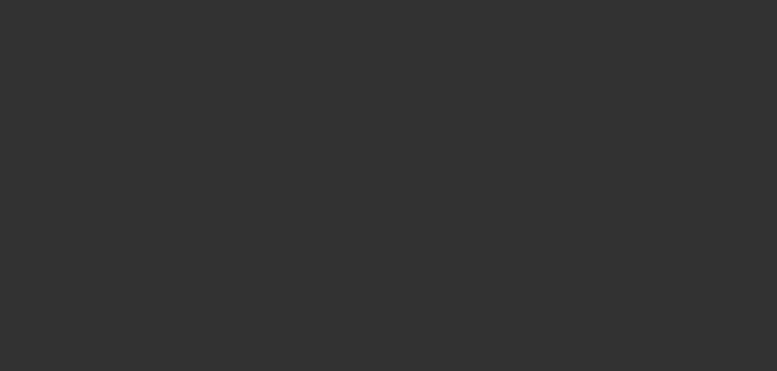
select select "0"
select select "2"
select select "0.1"
select select "4"
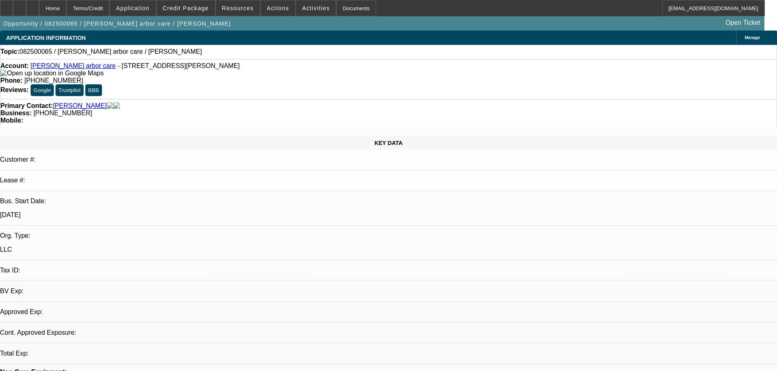
select select "0"
select select "2"
select select "0.1"
select select "4"
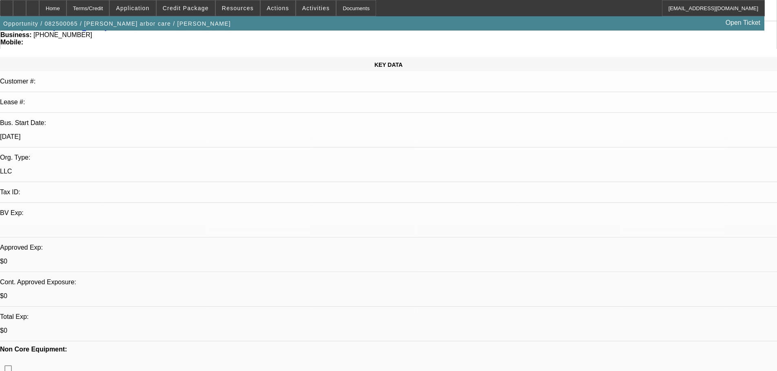
scroll to position [163, 0]
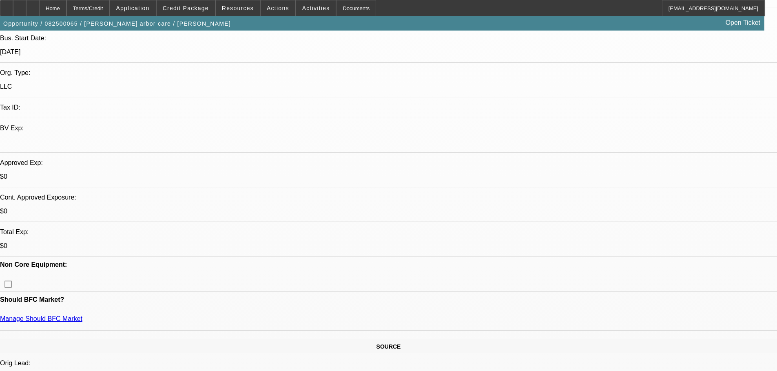
click at [271, 9] on span "Actions" at bounding box center [278, 8] width 22 height 7
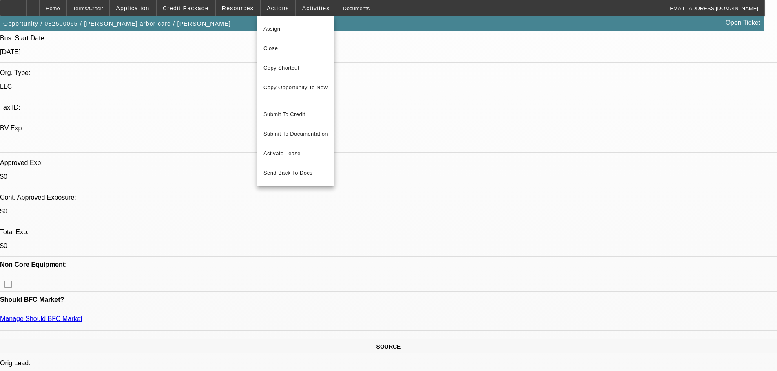
click at [639, 119] on div at bounding box center [388, 185] width 777 height 371
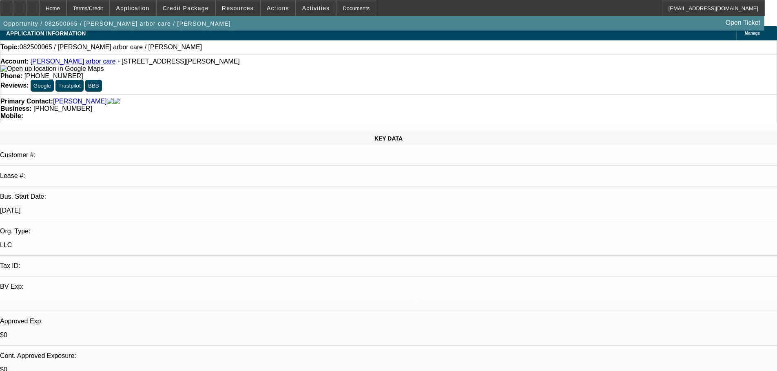
scroll to position [0, 0]
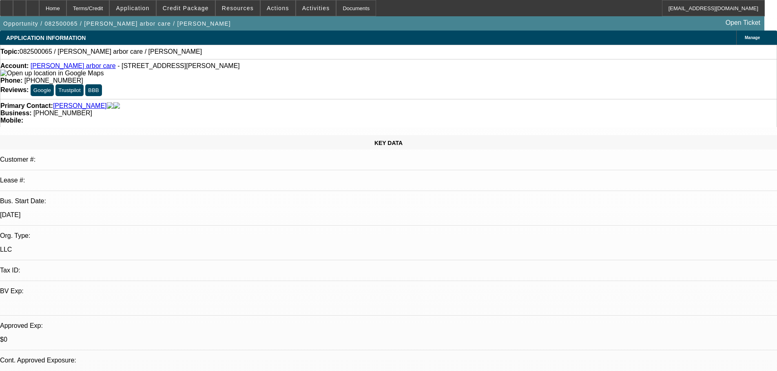
radio input "true"
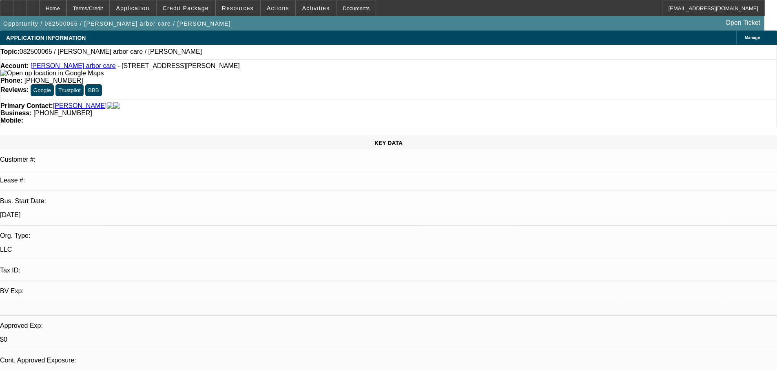
type textarea "8-25: Reminded for banks."
radio input "true"
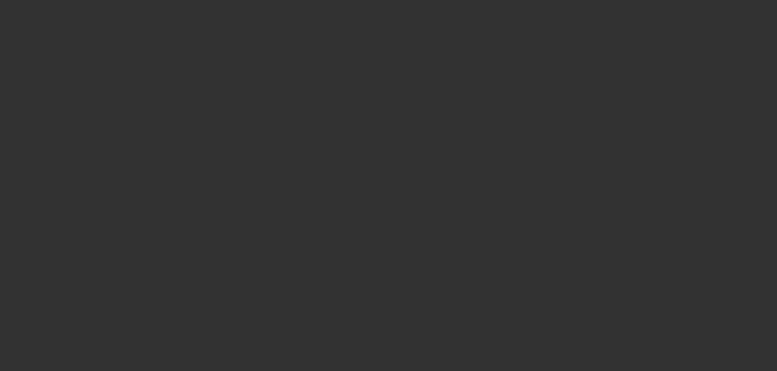
select select "0"
select select "2"
select select "0.1"
select select "4"
